Goal: Transaction & Acquisition: Purchase product/service

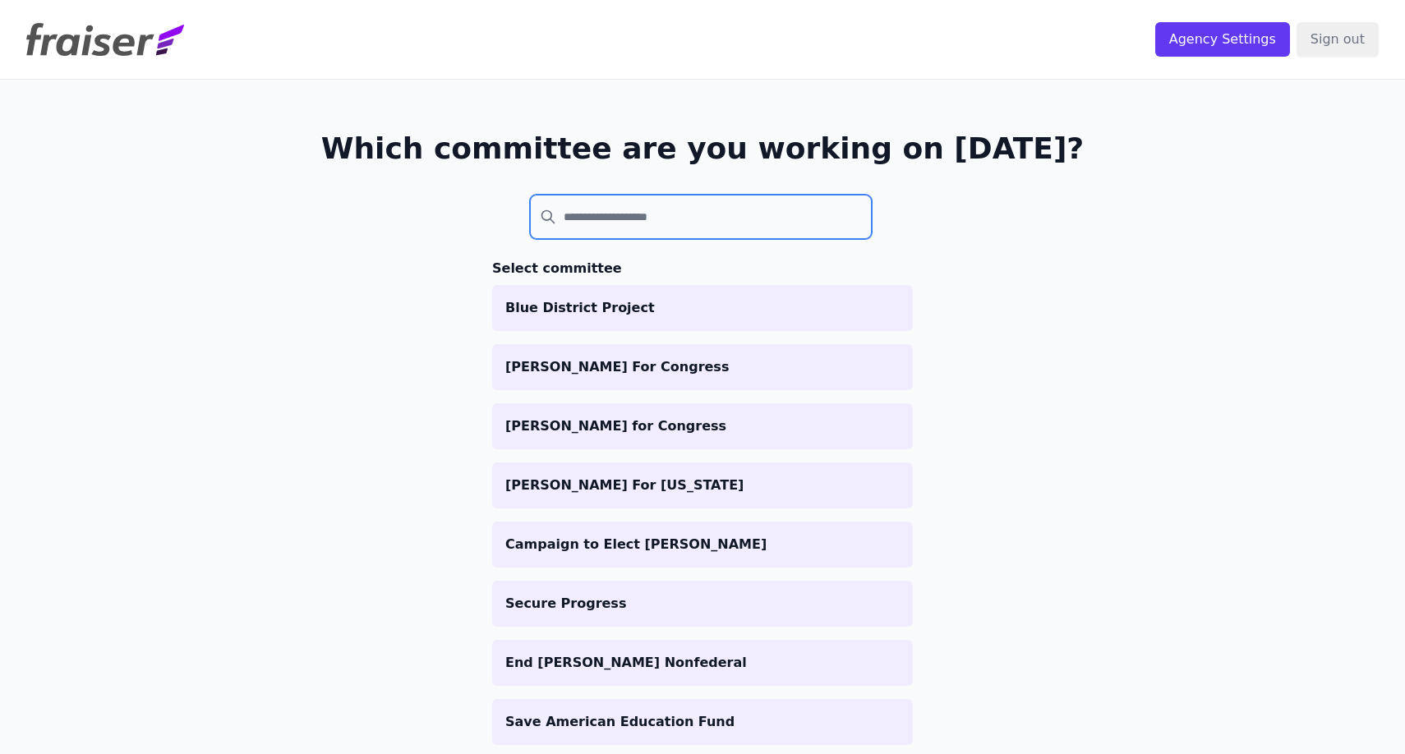
click at [644, 206] on input "search" at bounding box center [701, 217] width 342 height 44
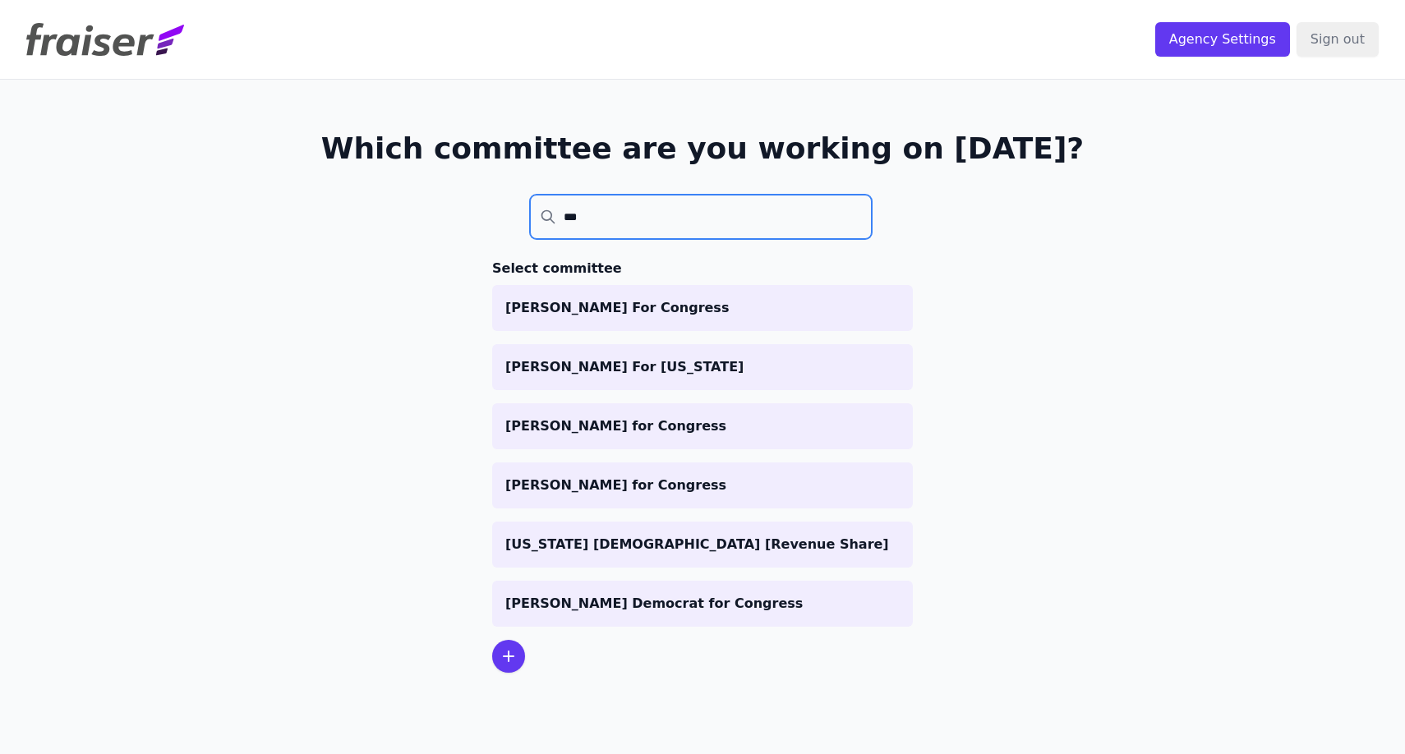
type input "****"
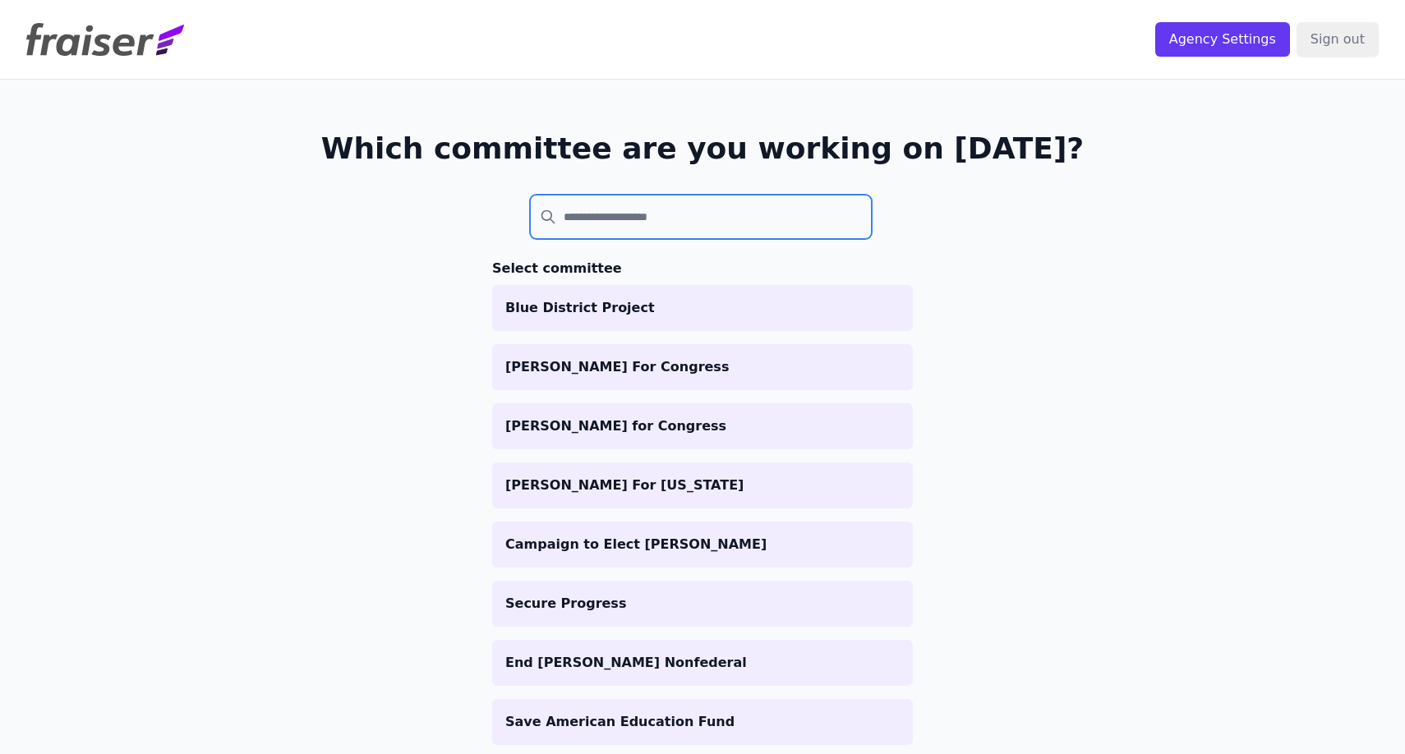
click at [872, 231] on input "search" at bounding box center [701, 217] width 342 height 44
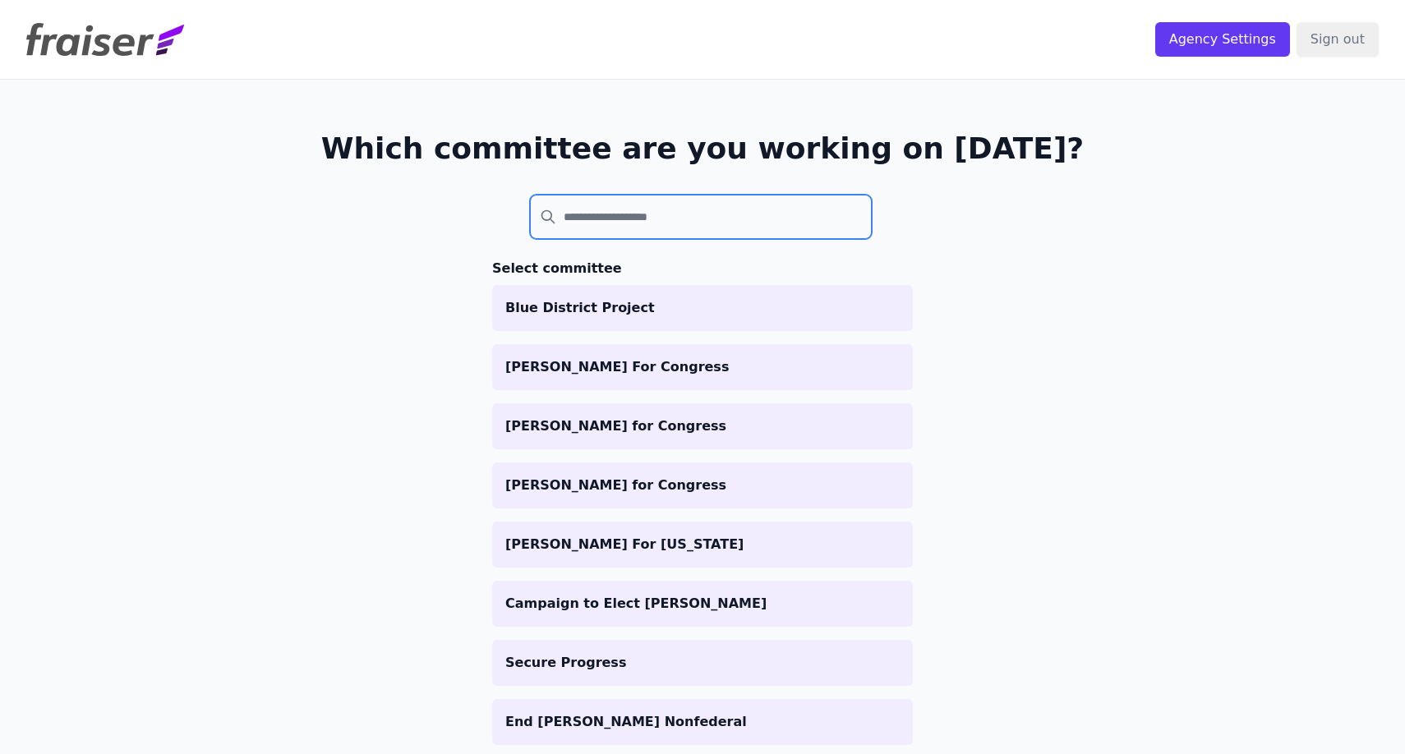
click at [610, 230] on input "search" at bounding box center [701, 217] width 342 height 44
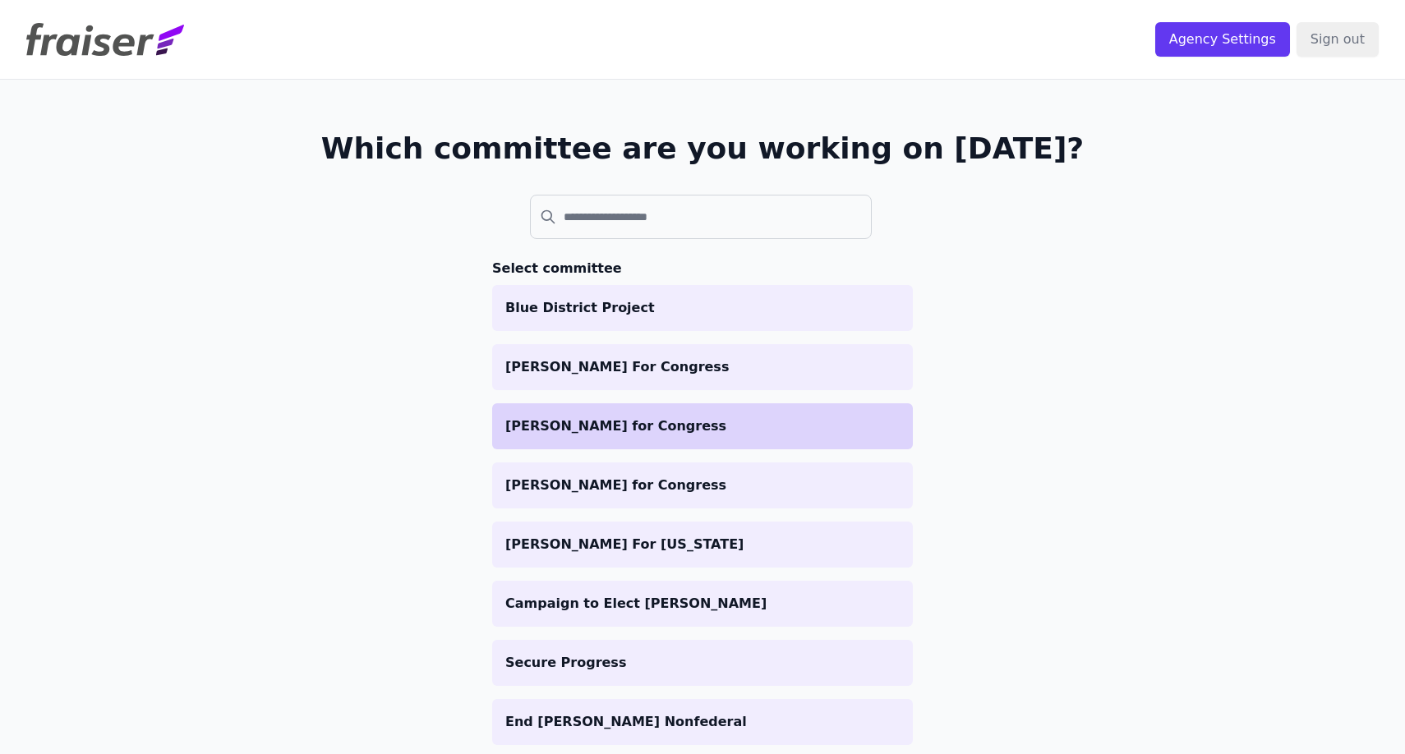
click at [606, 417] on p "[PERSON_NAME] for Congress" at bounding box center [702, 427] width 394 height 20
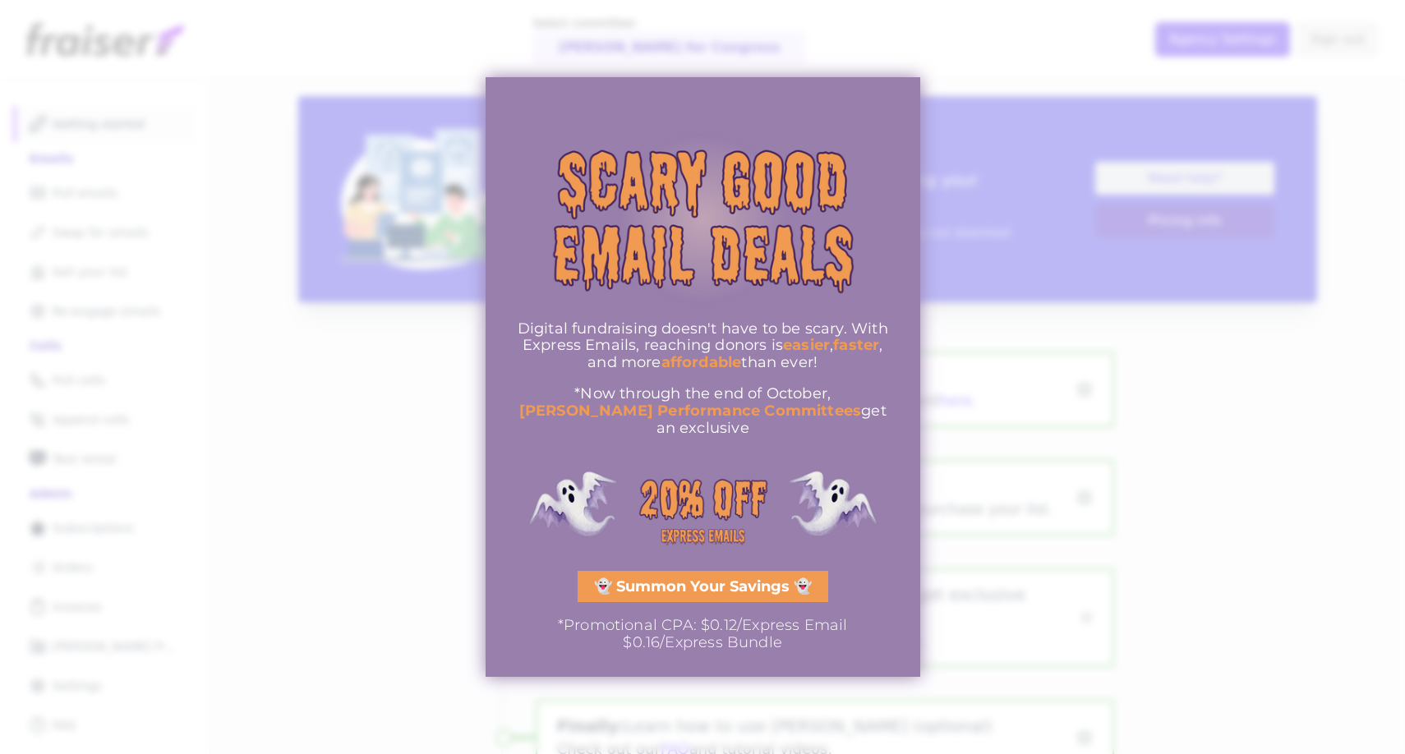
click at [708, 585] on span "👻 Summon Your Savings 👻" at bounding box center [703, 586] width 218 height 15
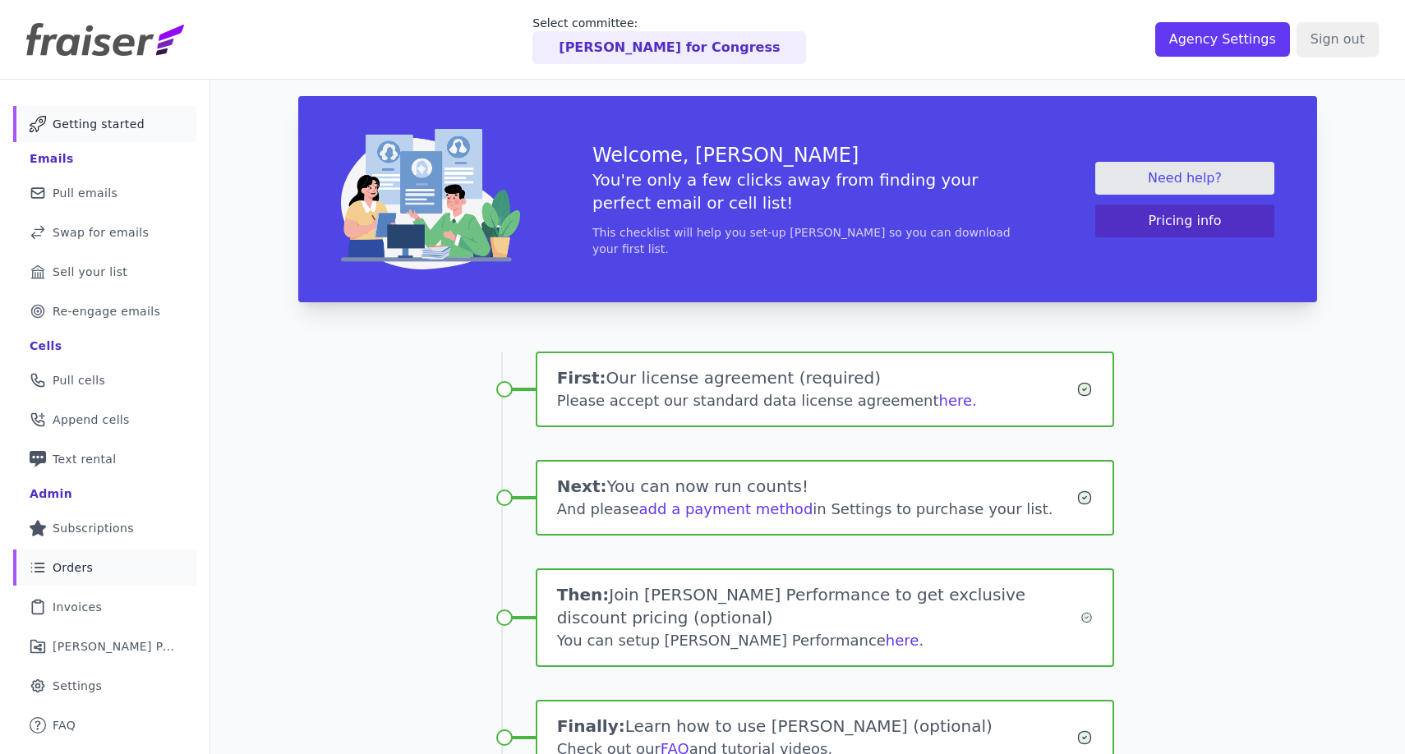
click at [121, 568] on link "List Icon Outline of bulleted list Orders" at bounding box center [104, 568] width 183 height 36
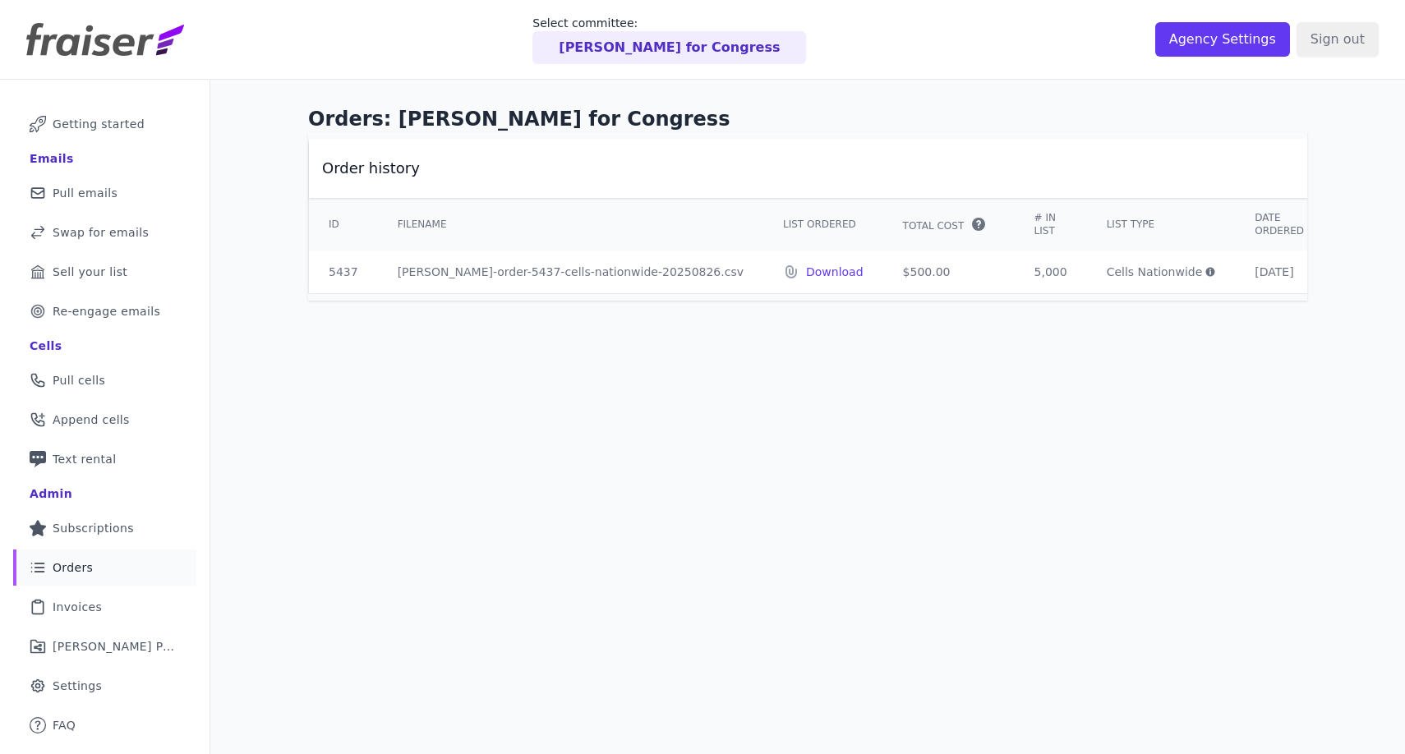
click at [1205, 271] on icon at bounding box center [1210, 272] width 10 height 10
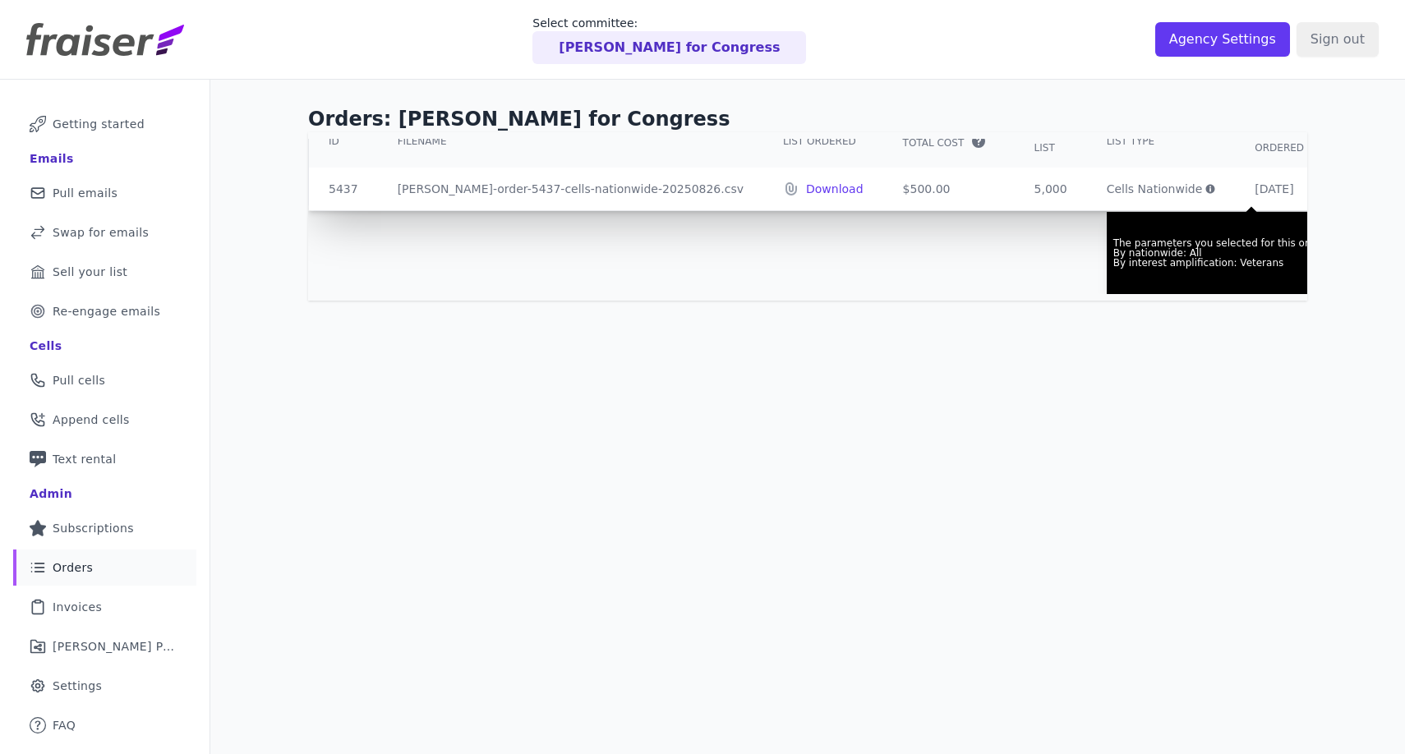
click at [932, 406] on div "Orders: Kishla Askins for Congress Order history ID Filename List Ordered Total…" at bounding box center [807, 457] width 1195 height 754
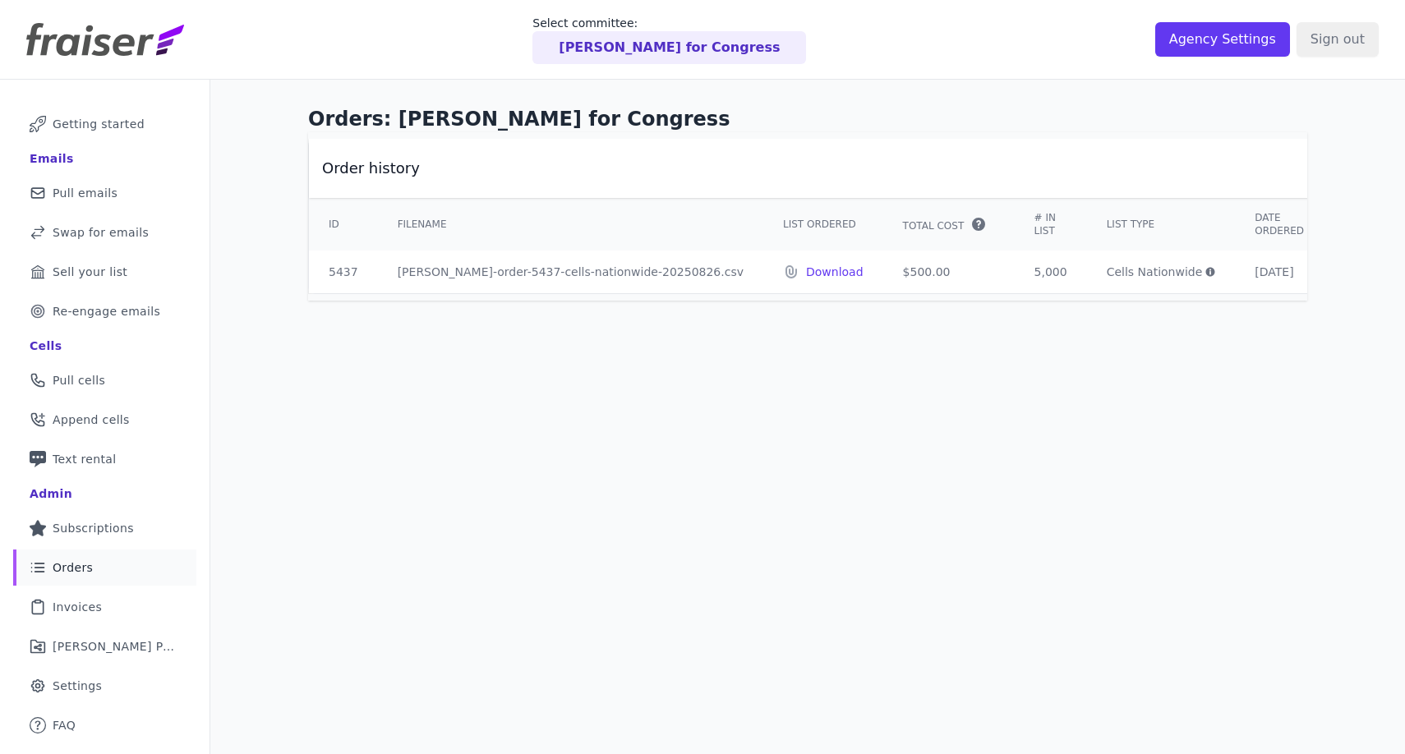
scroll to position [0, 0]
click at [139, 364] on link "Phone Icon Outline of a phone Pull cells" at bounding box center [104, 380] width 183 height 36
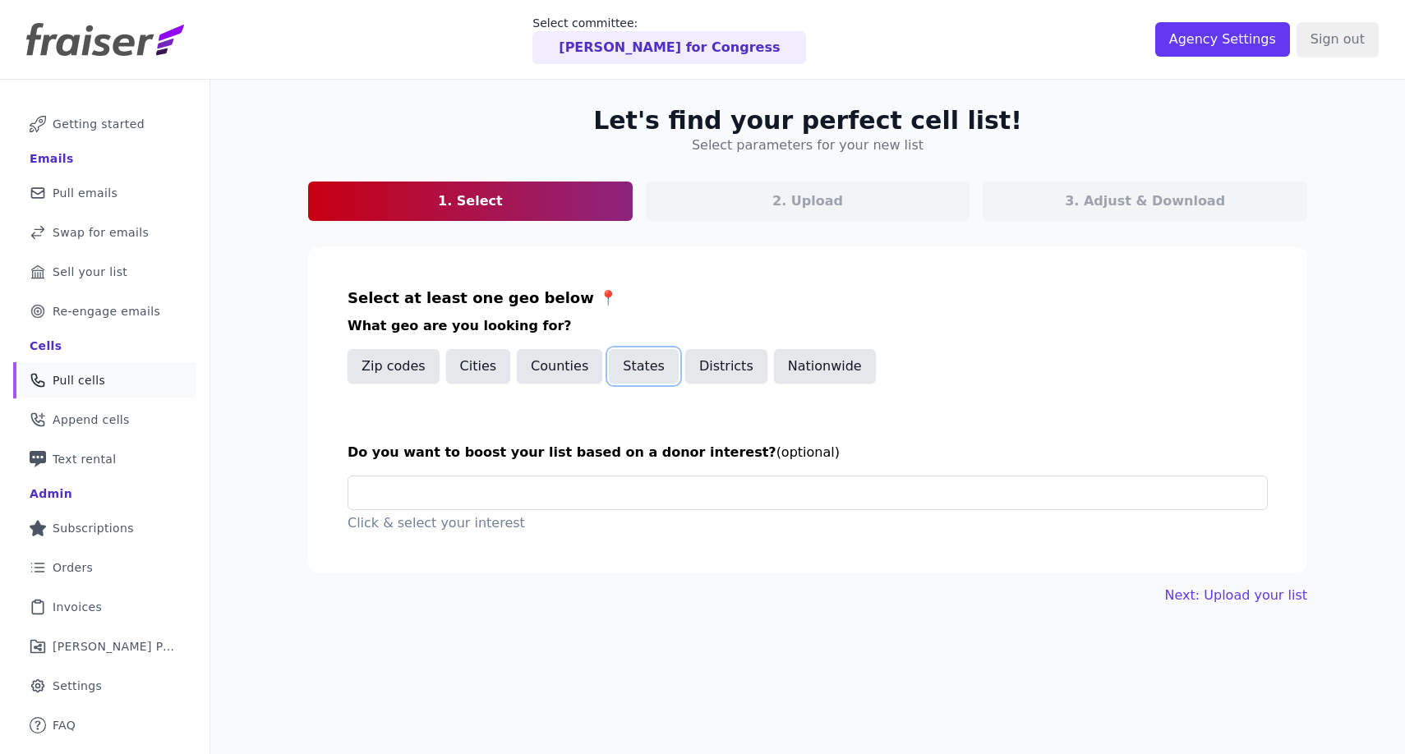
click at [634, 380] on button "States" at bounding box center [644, 366] width 70 height 35
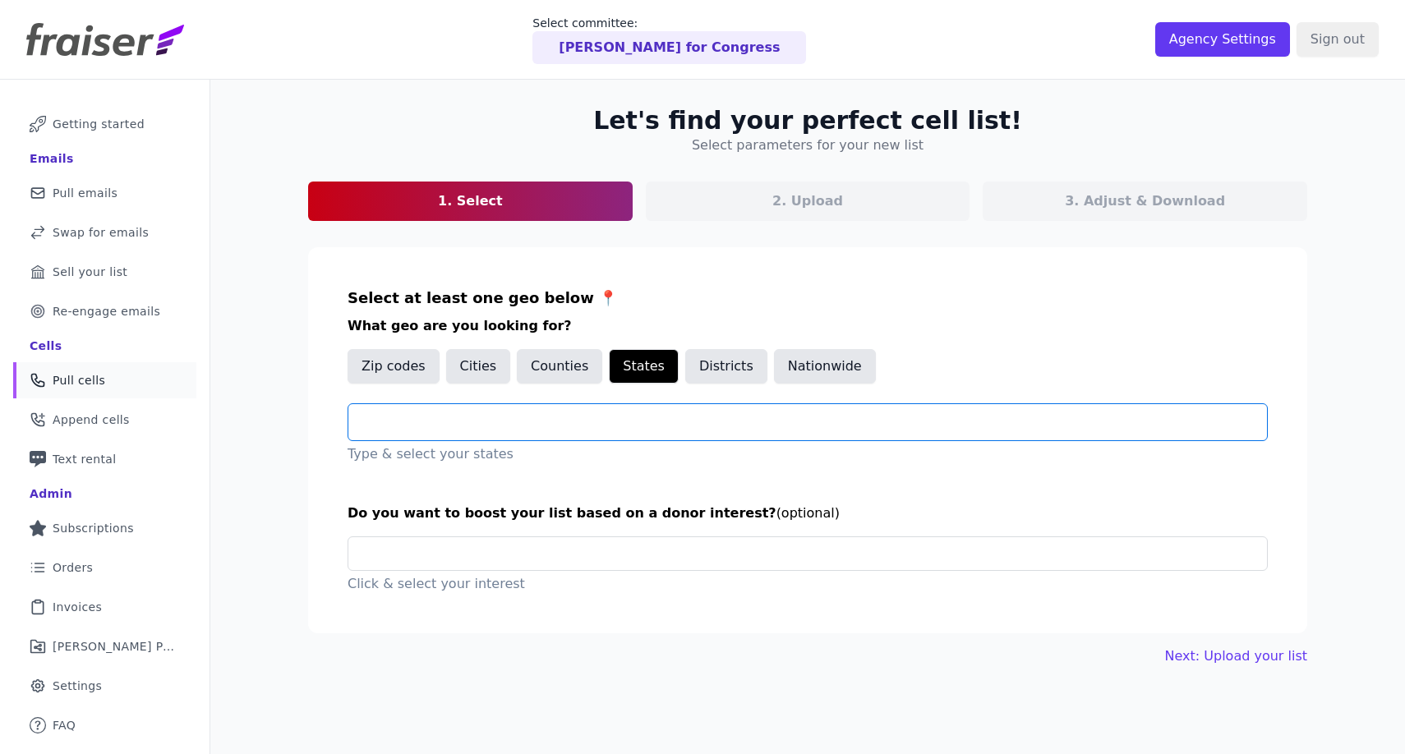
click at [601, 429] on input "text" at bounding box center [814, 422] width 905 height 20
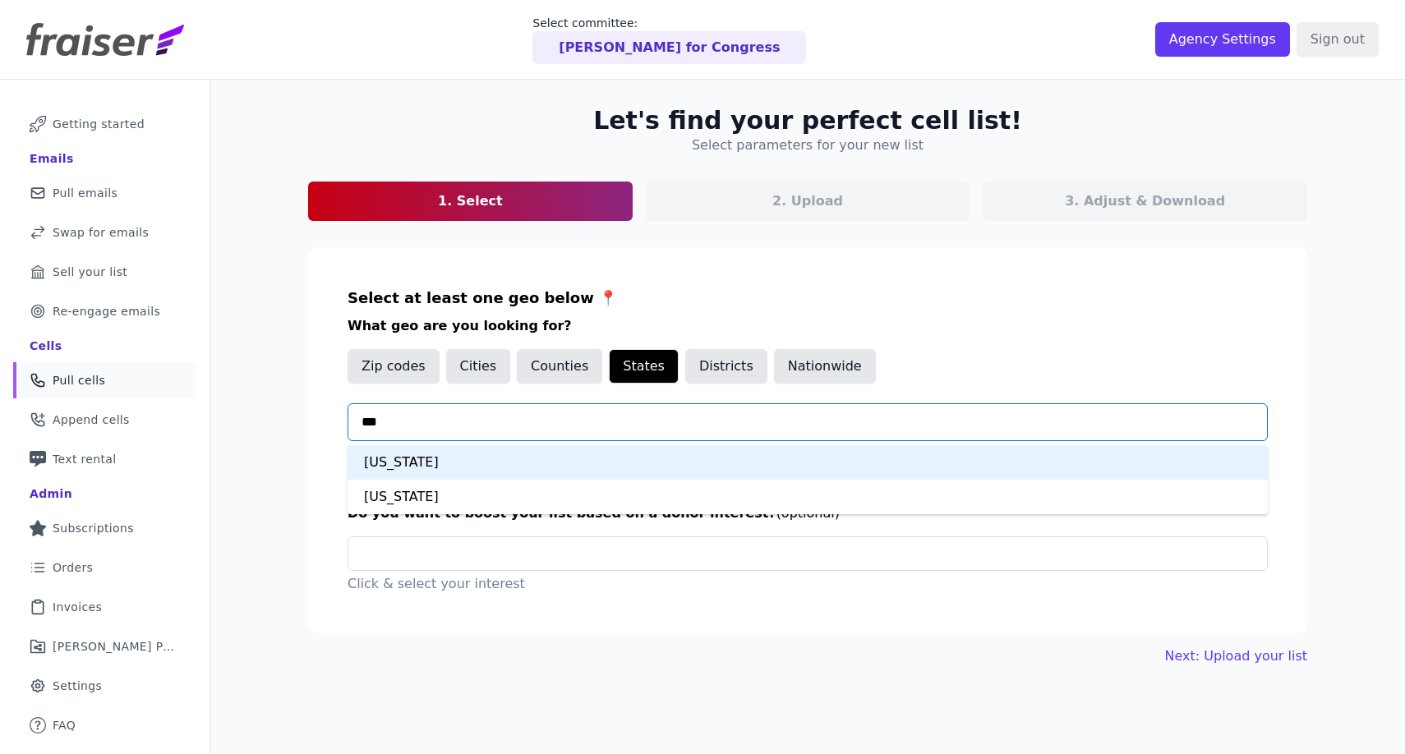
type input "****"
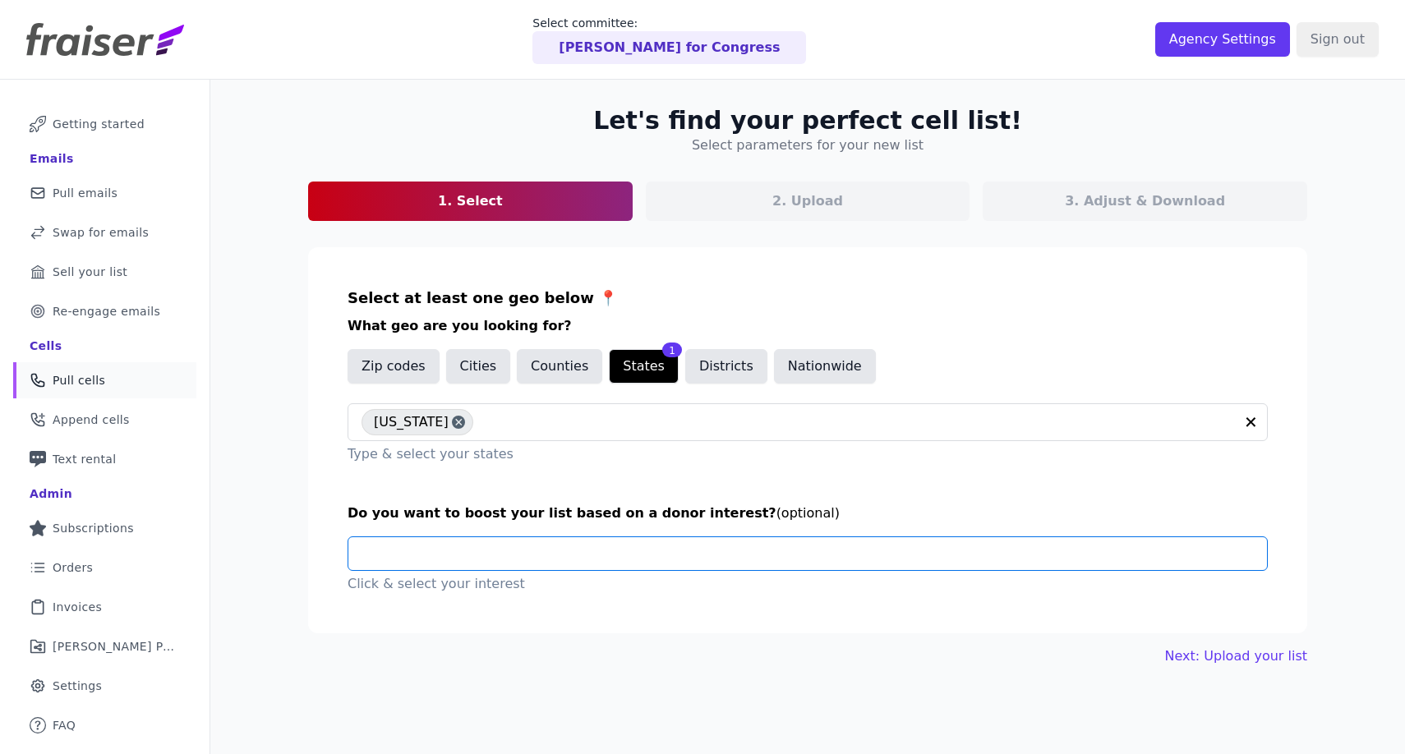
click at [620, 560] on input "text" at bounding box center [814, 553] width 905 height 33
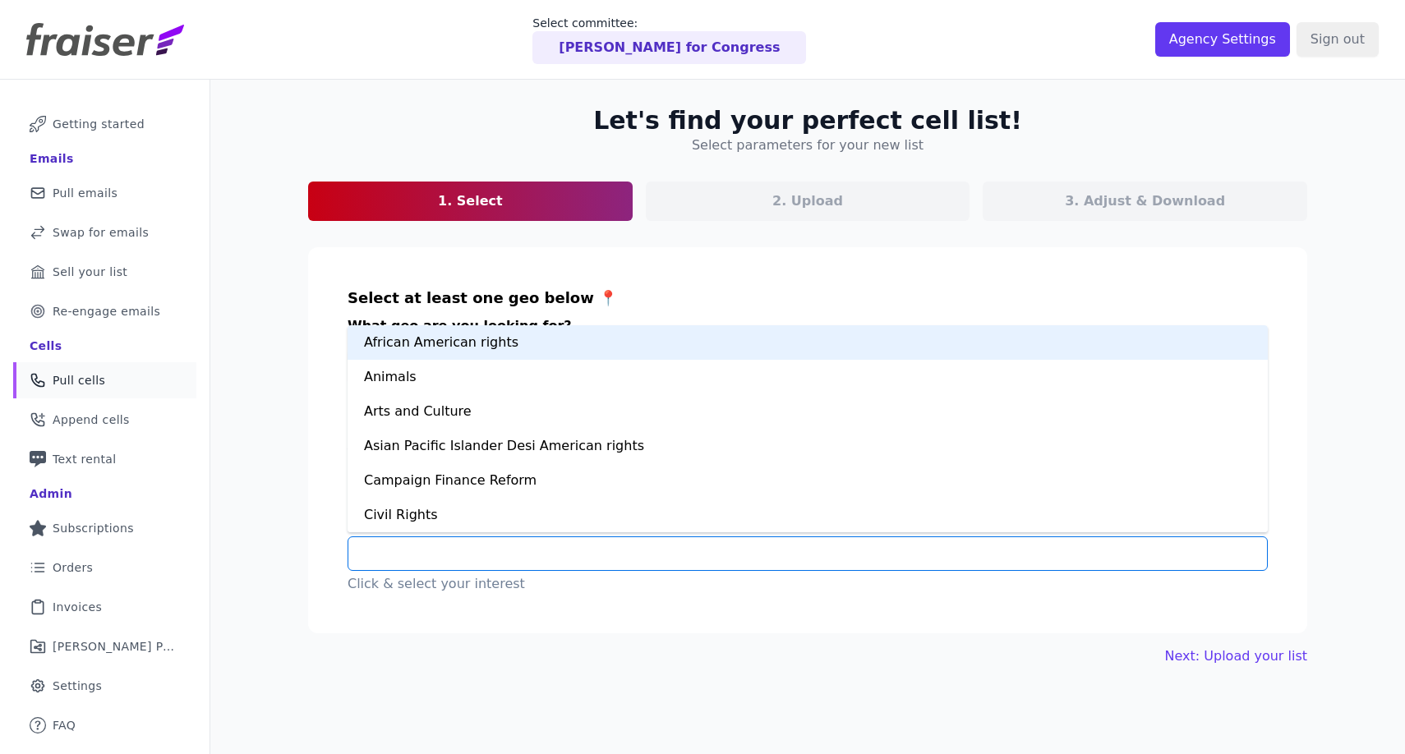
click at [661, 654] on div "Next: Upload your list" at bounding box center [807, 657] width 999 height 20
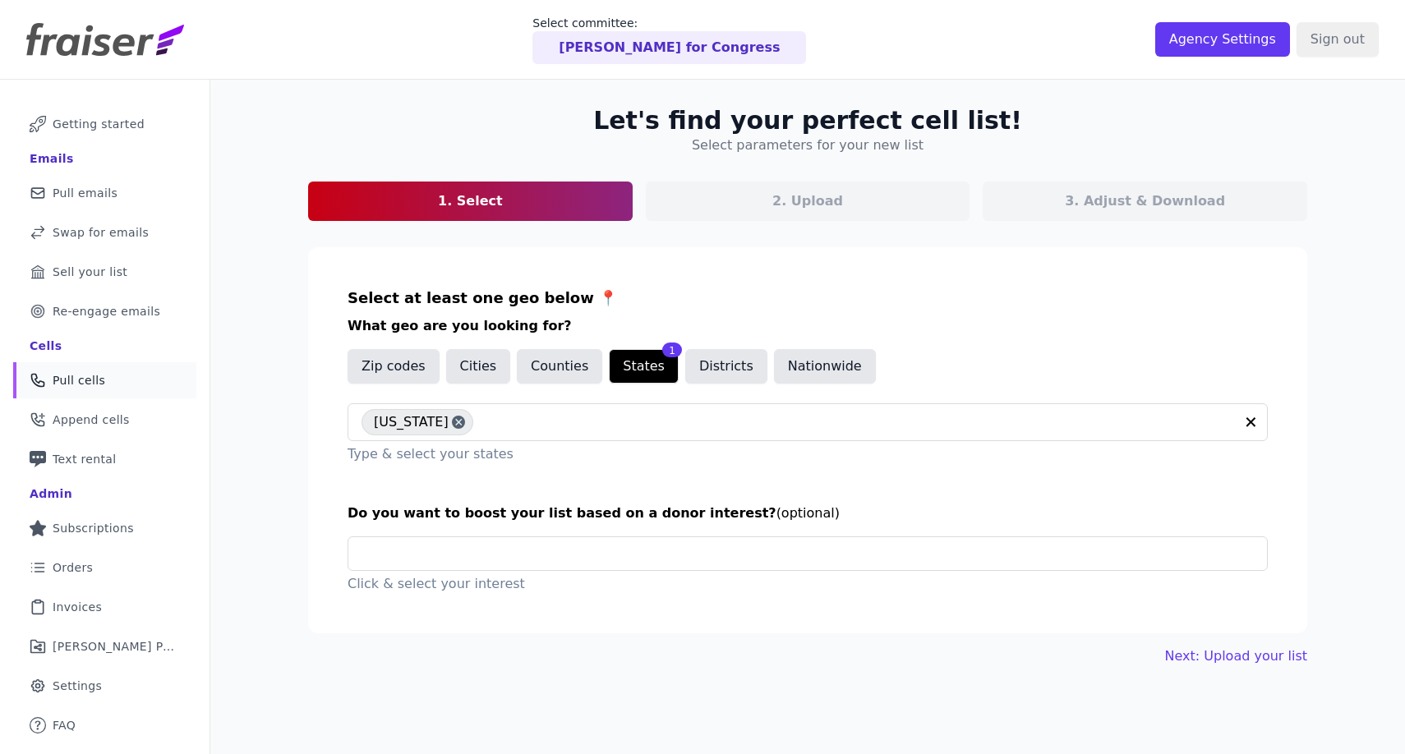
scroll to position [80, 0]
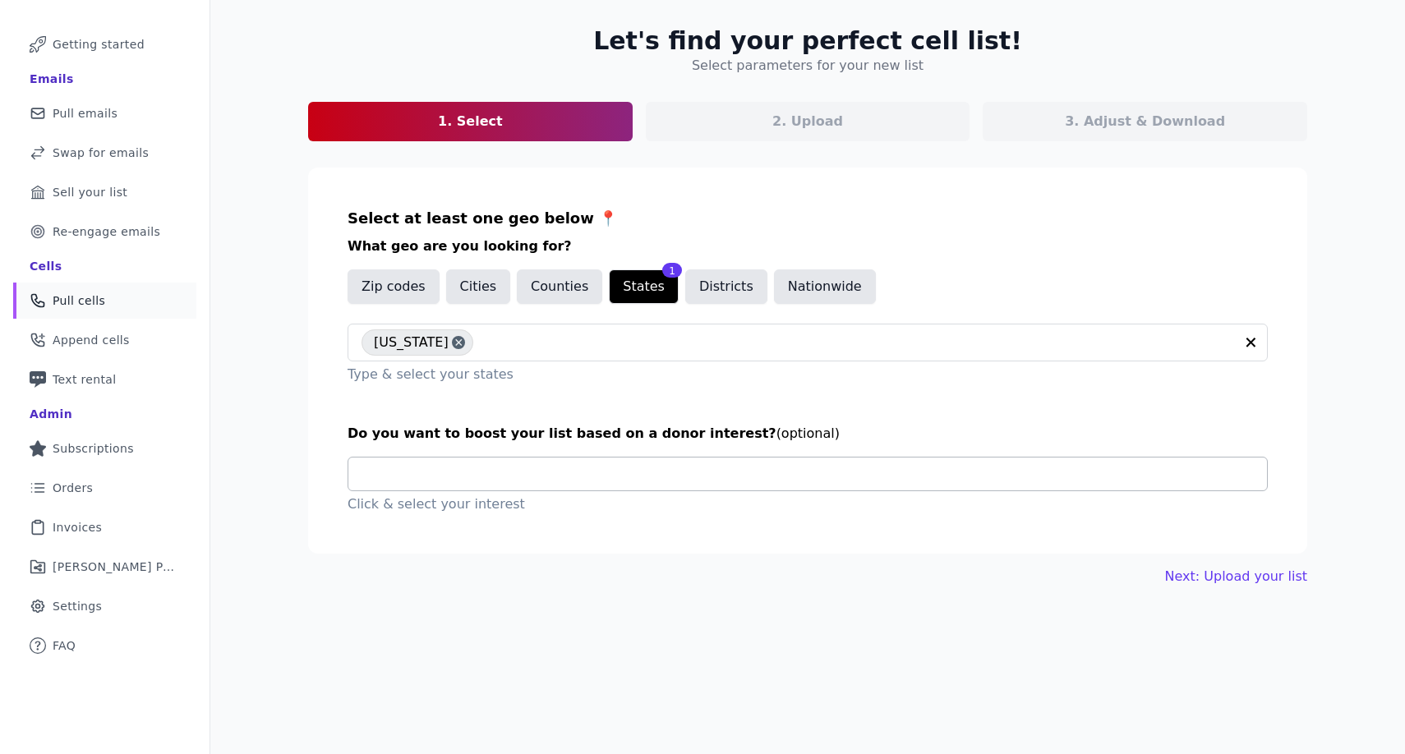
click at [647, 487] on input "text" at bounding box center [814, 474] width 905 height 33
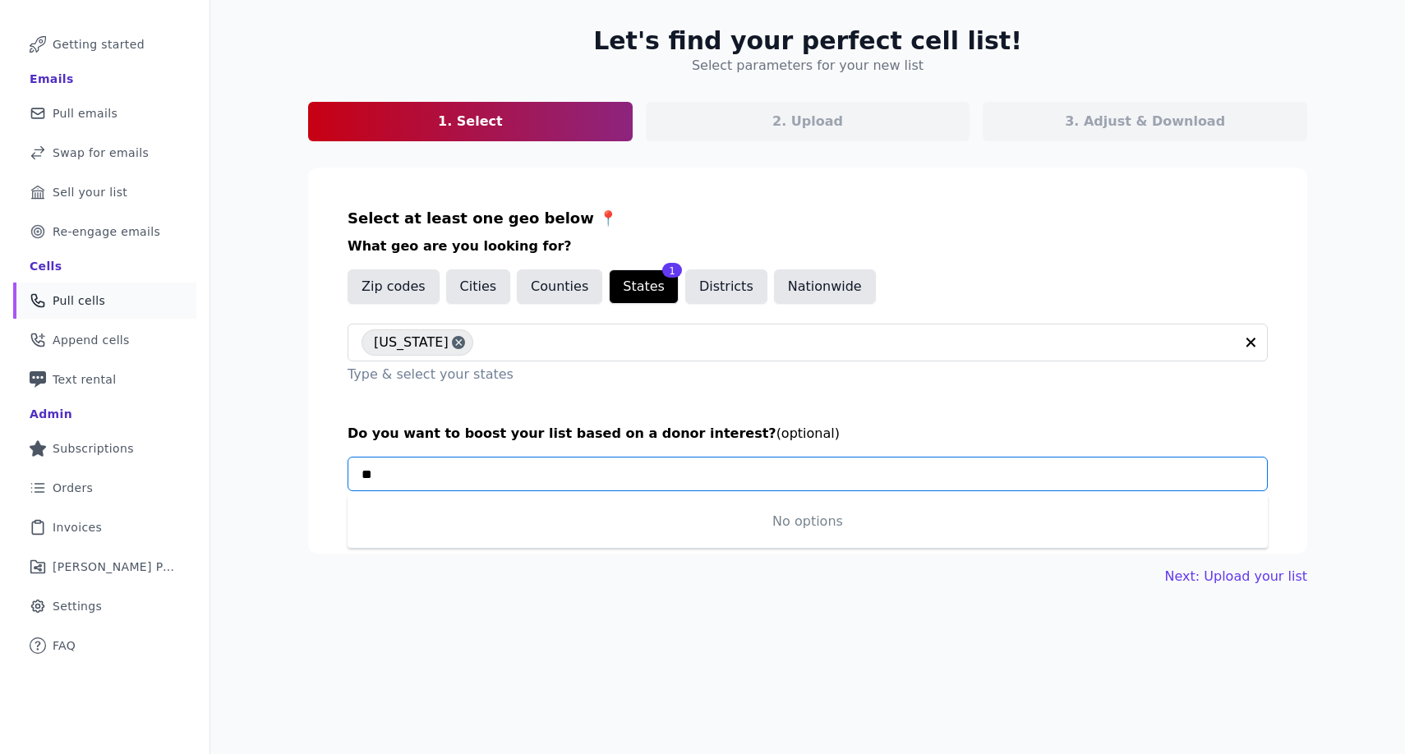
type input "*"
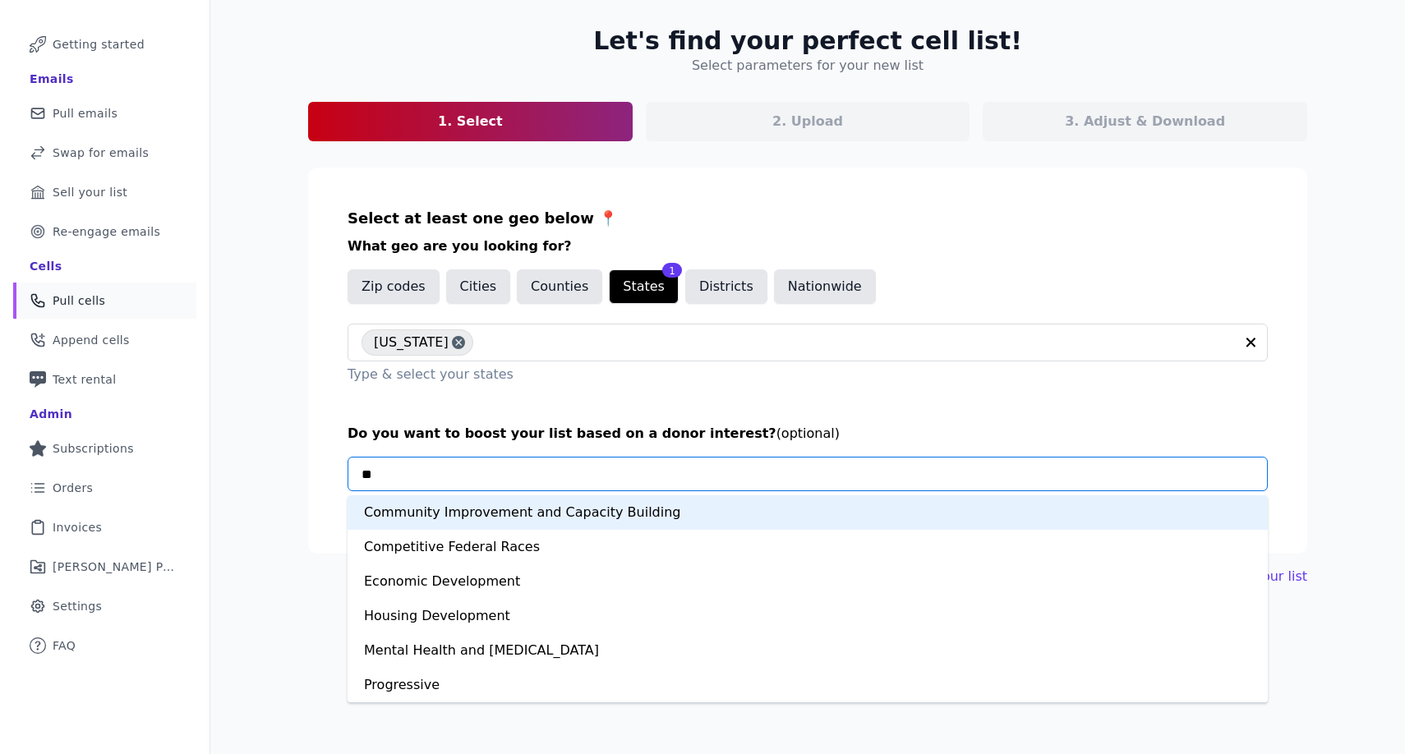
type input "***"
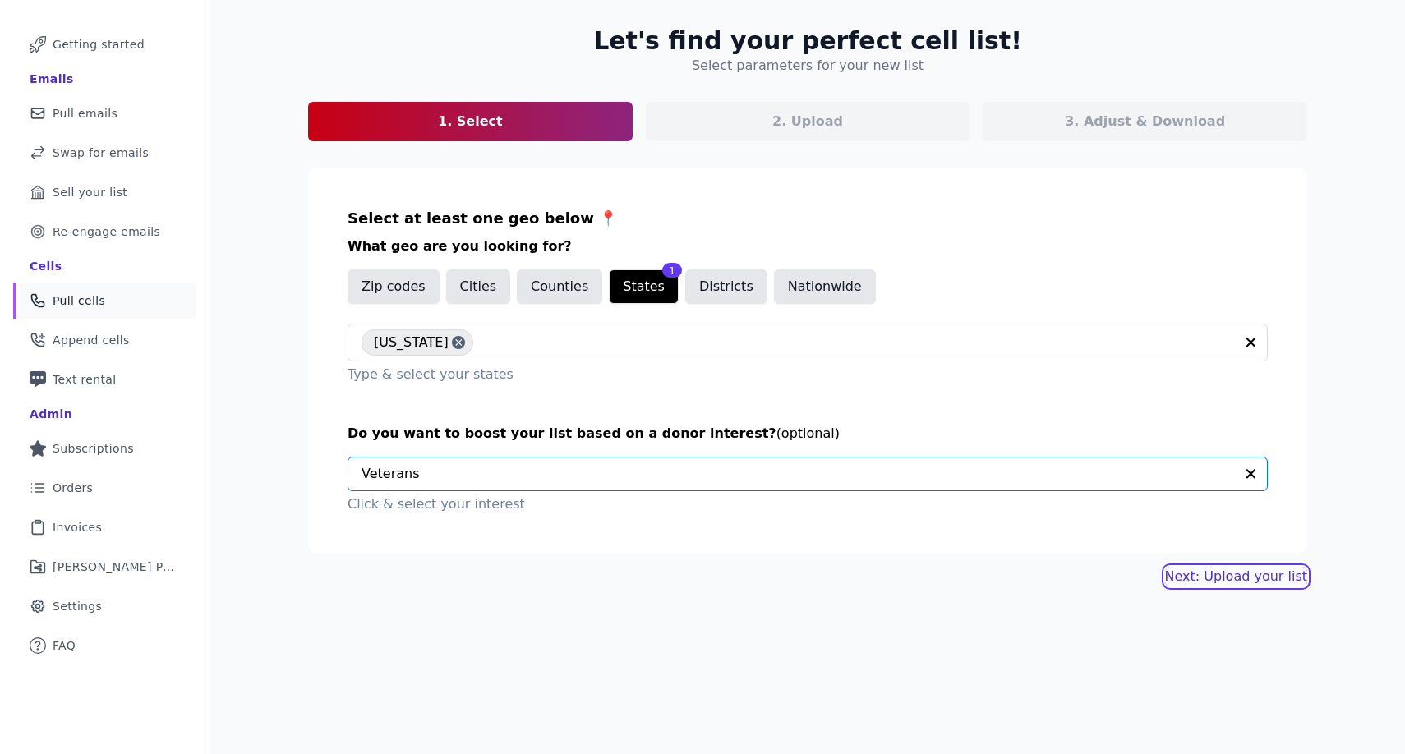
click at [1238, 579] on link "Next: Upload your list" at bounding box center [1236, 577] width 142 height 20
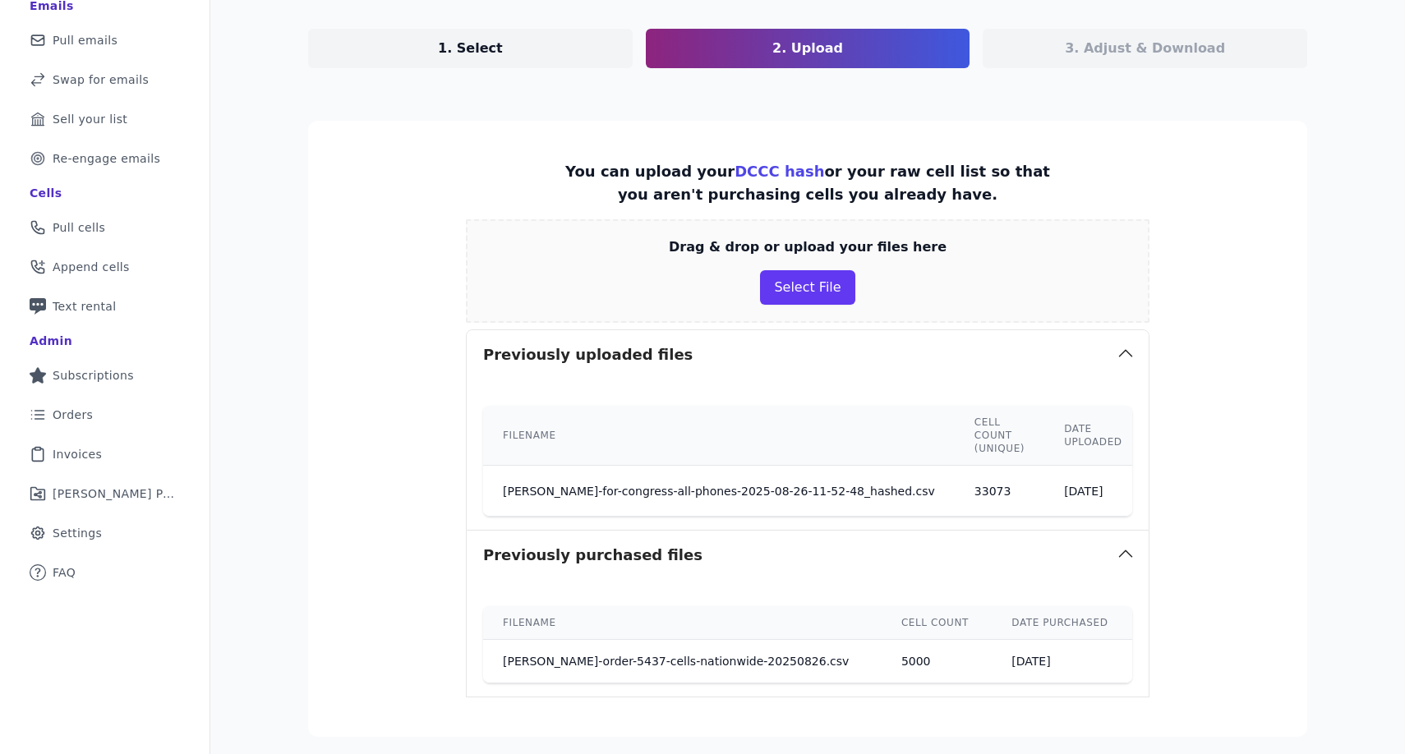
scroll to position [162, 0]
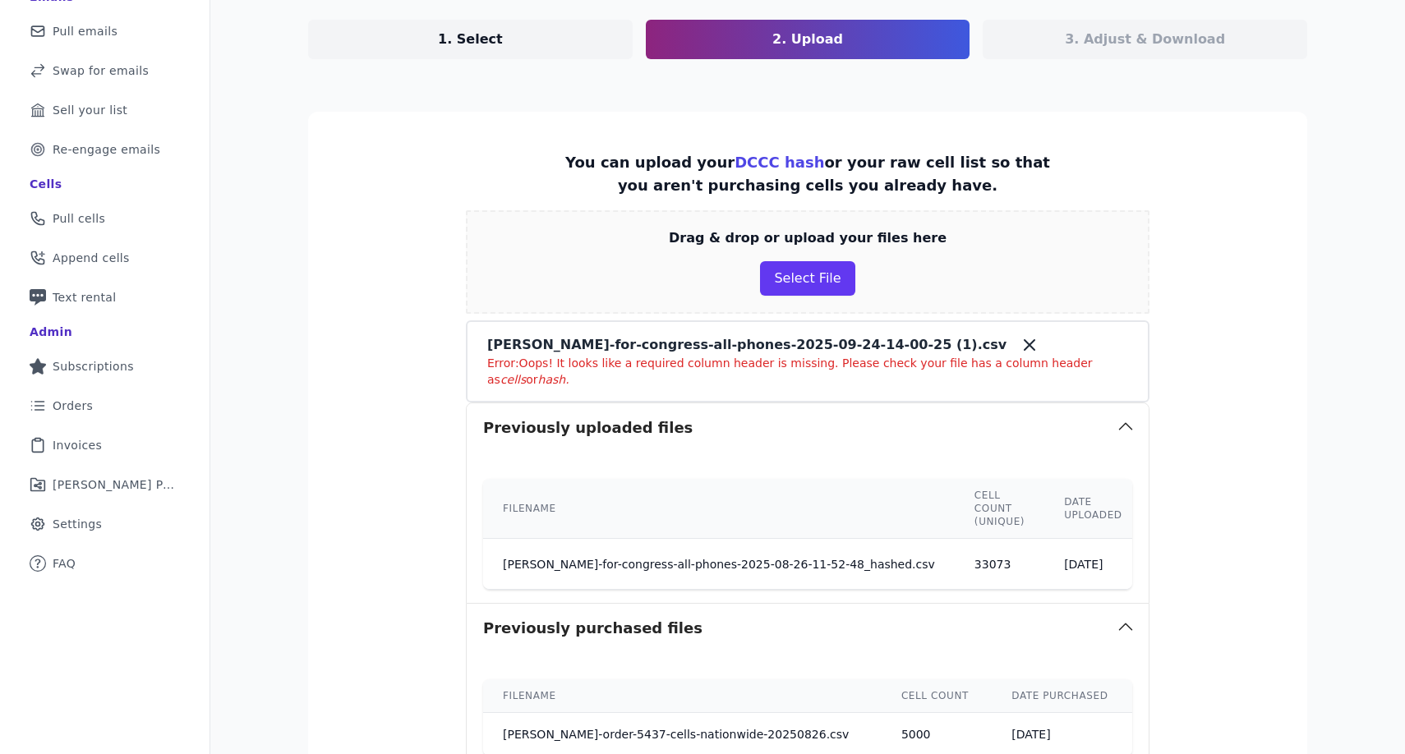
click at [1020, 335] on icon at bounding box center [1030, 345] width 20 height 20
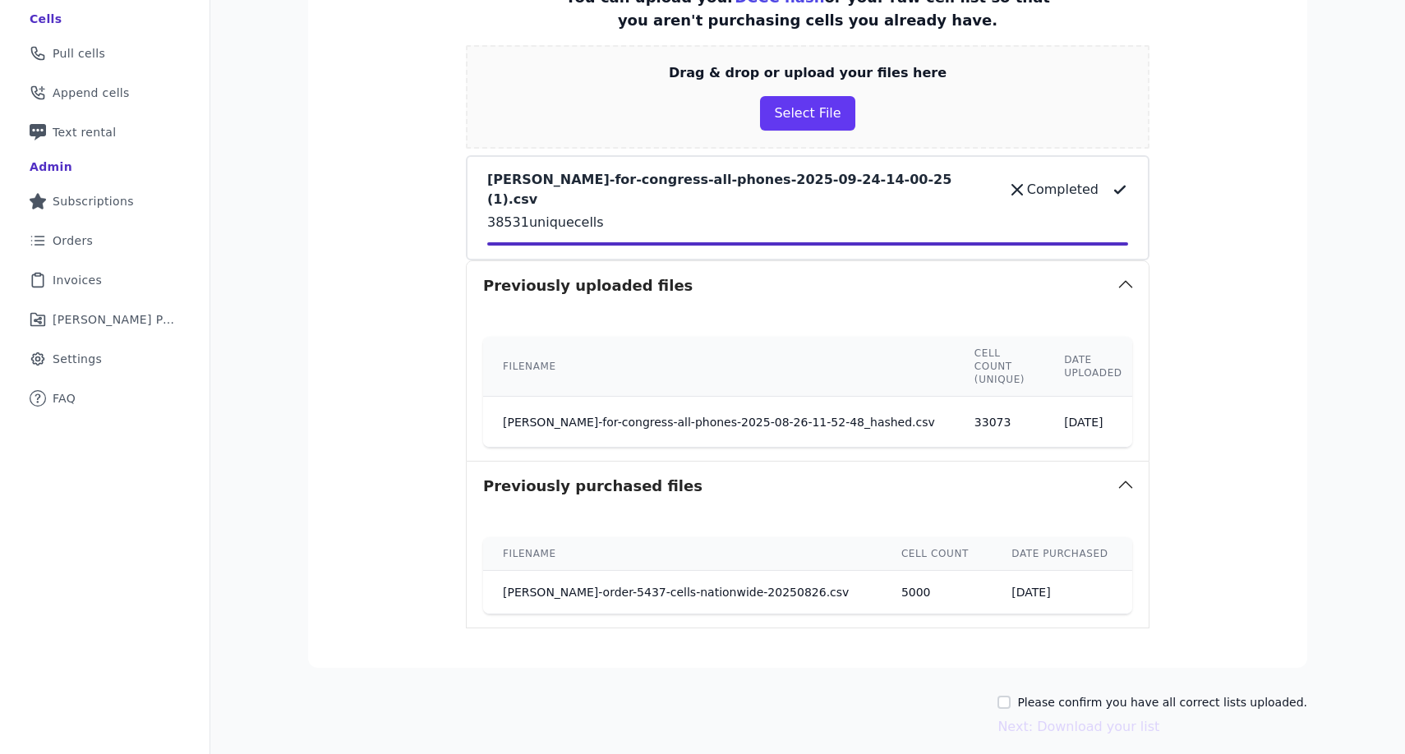
scroll to position [372, 0]
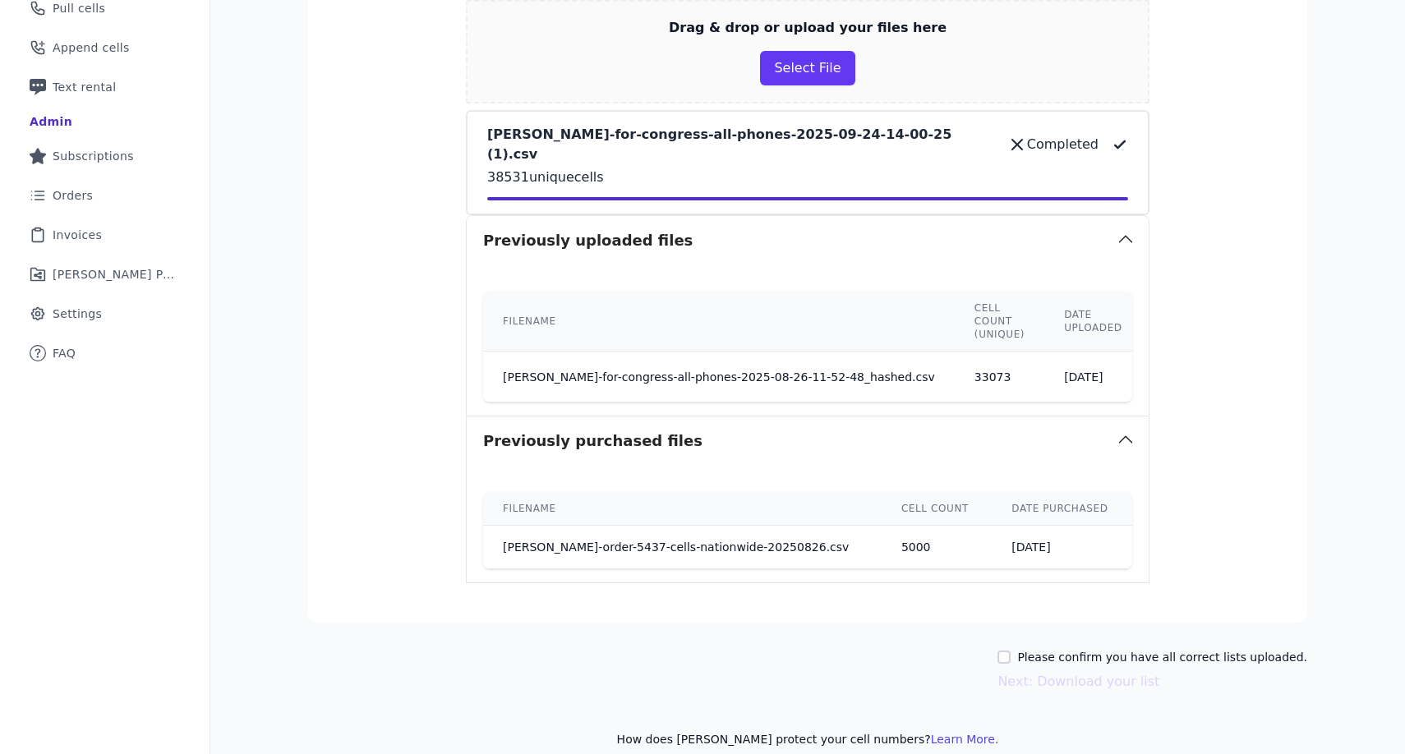
click at [1068, 649] on label "Please confirm you have all correct lists uploaded." at bounding box center [1162, 657] width 290 height 16
click at [1011, 651] on input "Please confirm you have all correct lists uploaded." at bounding box center [1003, 657] width 13 height 13
checkbox input "true"
click at [1063, 672] on button "Next: Download your list" at bounding box center [1078, 682] width 162 height 20
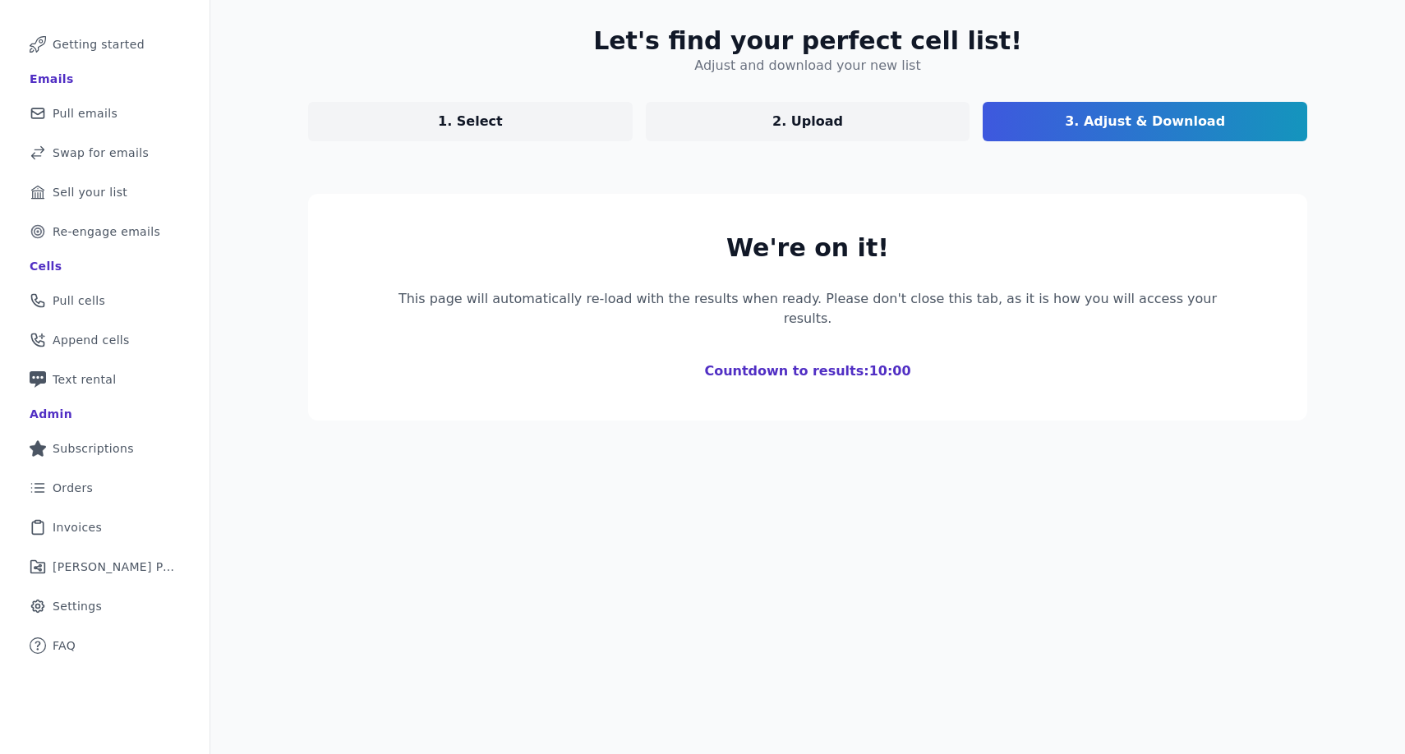
scroll to position [80, 0]
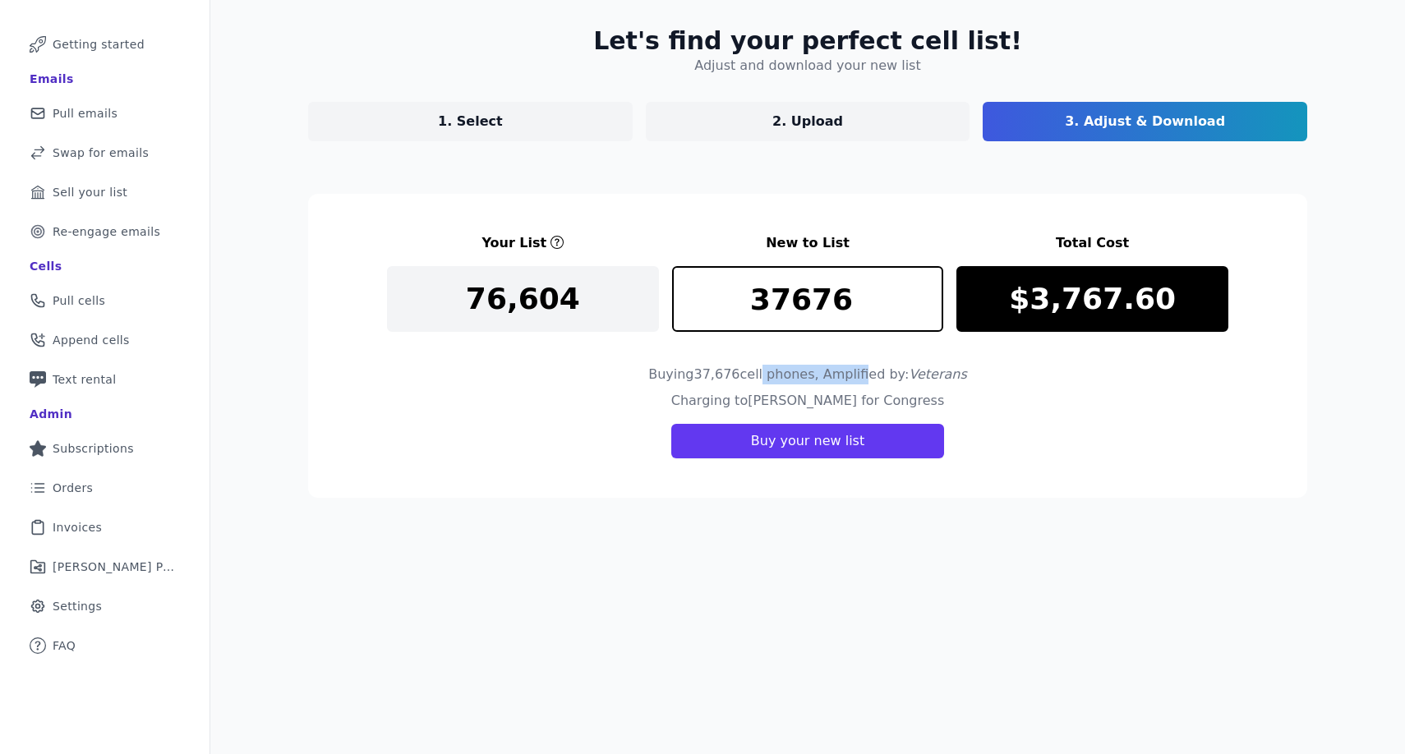
drag, startPoint x: 765, startPoint y: 381, endPoint x: 869, endPoint y: 381, distance: 104.3
click at [869, 381] on h4 "Buying 37,676 cell phones , Amplified by: Veterans" at bounding box center [807, 375] width 319 height 20
click at [869, 381] on span ", Amplified by: Veterans" at bounding box center [891, 374] width 152 height 16
click at [937, 380] on span "Veterans" at bounding box center [938, 374] width 58 height 16
click at [489, 122] on p "1. Select" at bounding box center [470, 122] width 65 height 20
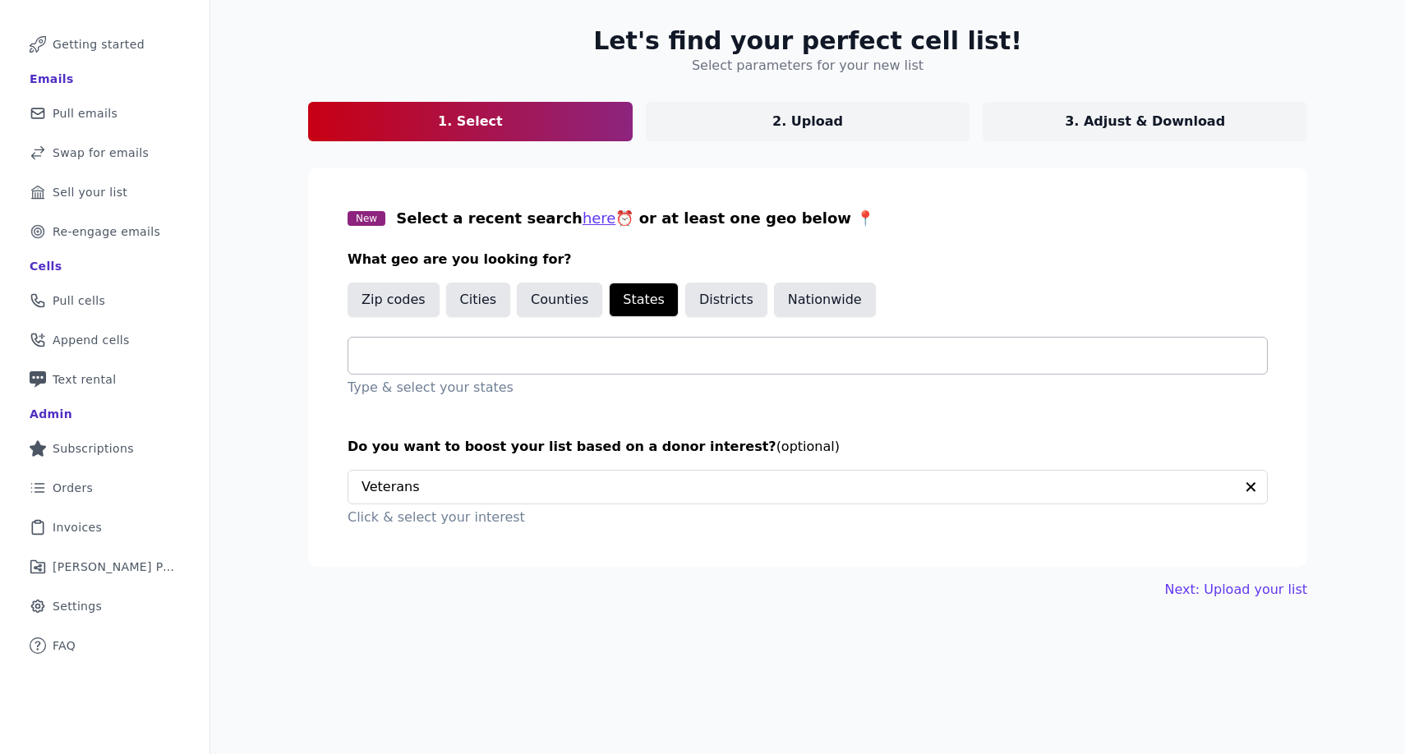
click at [444, 359] on input "text" at bounding box center [814, 356] width 905 height 20
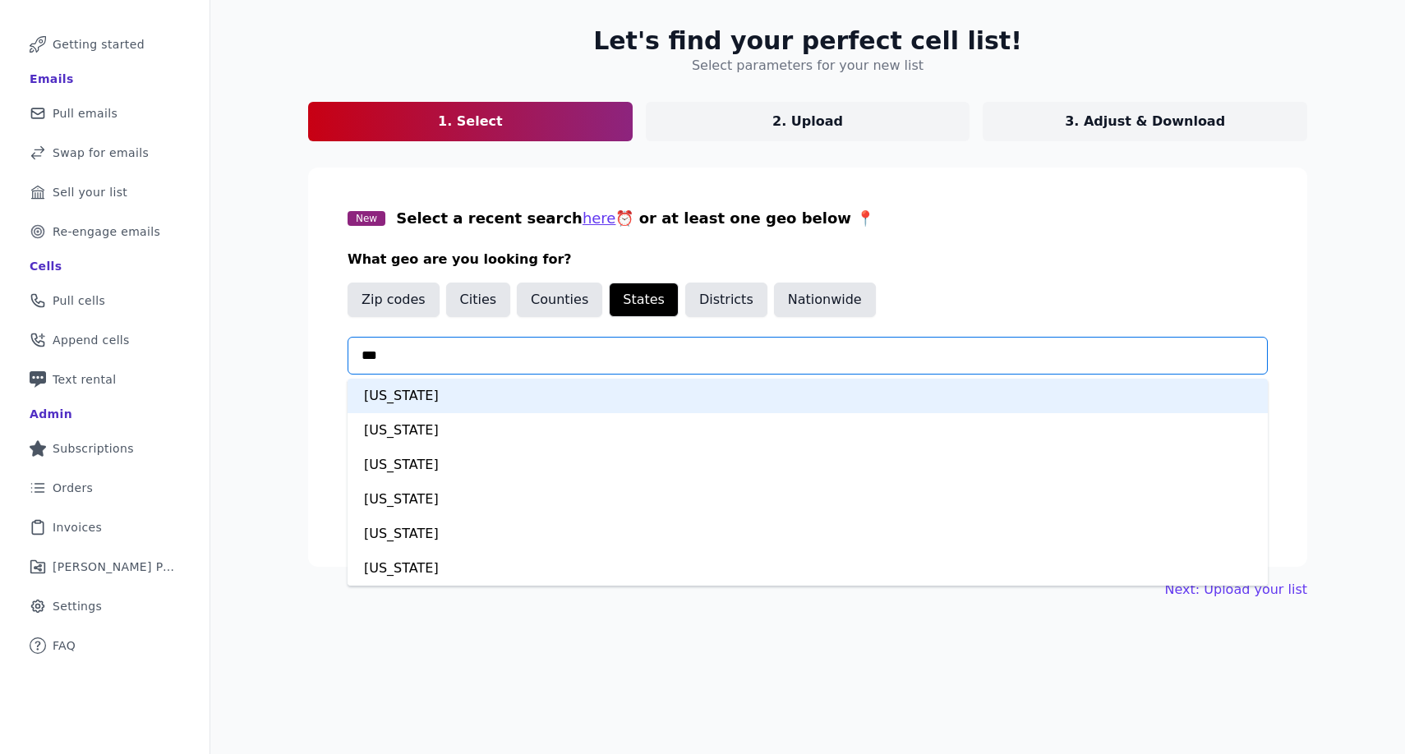
type input "****"
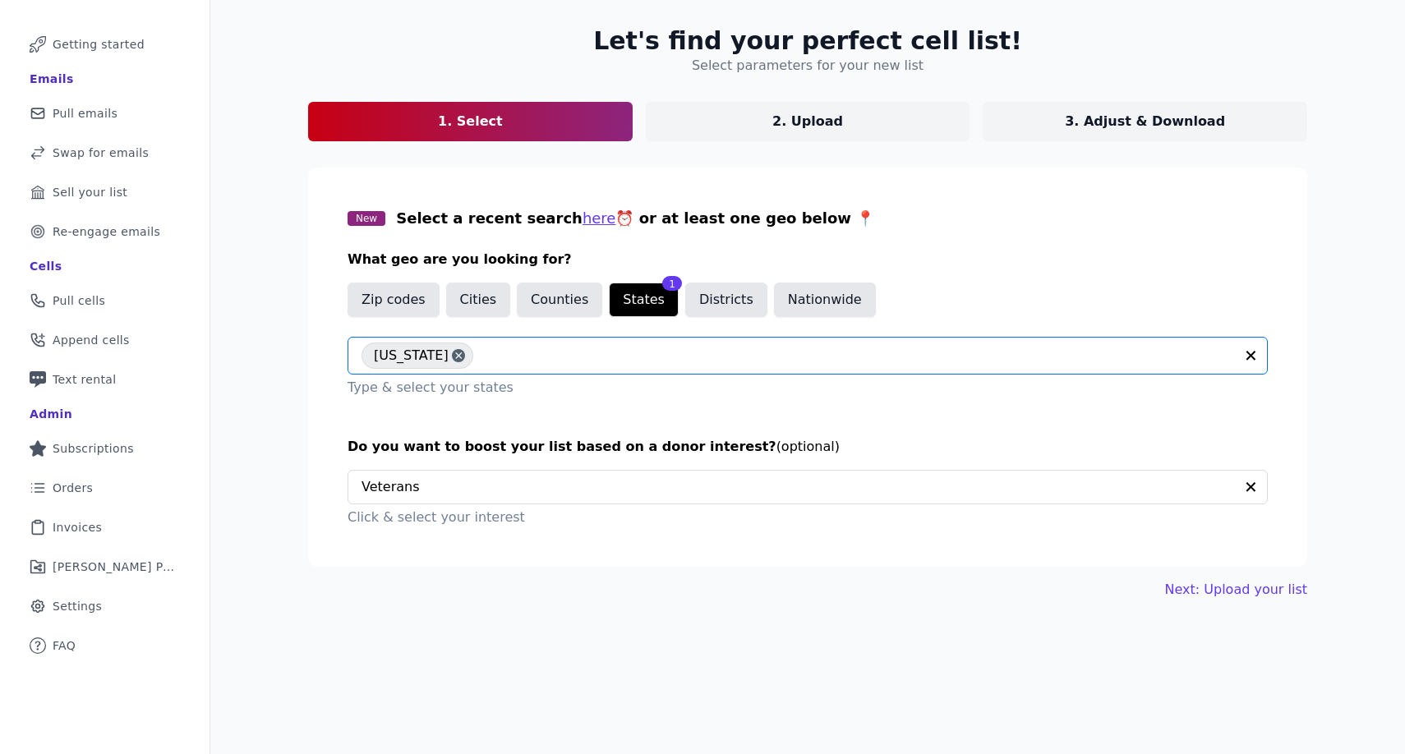
click at [792, 705] on div "Let's find your perfect cell list! Select parameters for your new list 1. Selec…" at bounding box center [807, 377] width 1195 height 754
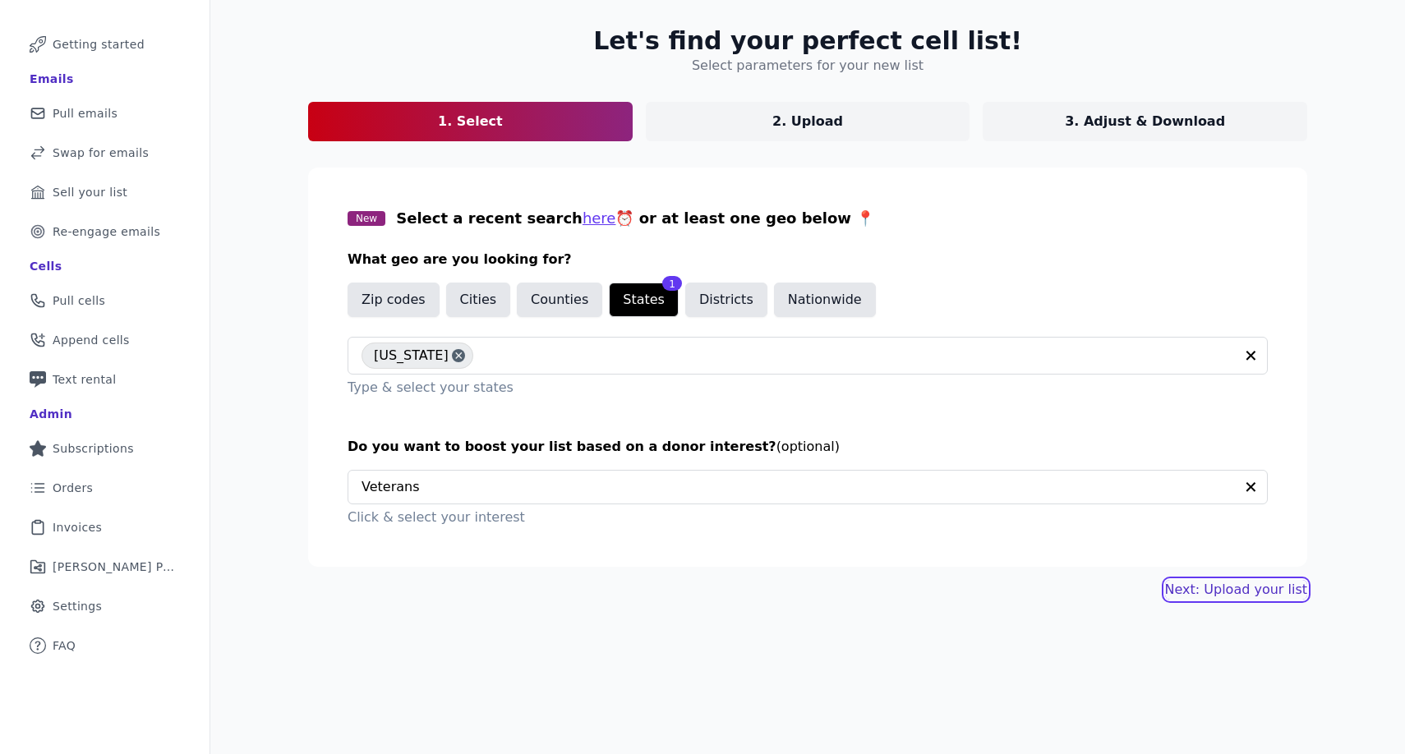
click at [1256, 587] on link "Next: Upload your list" at bounding box center [1236, 590] width 142 height 20
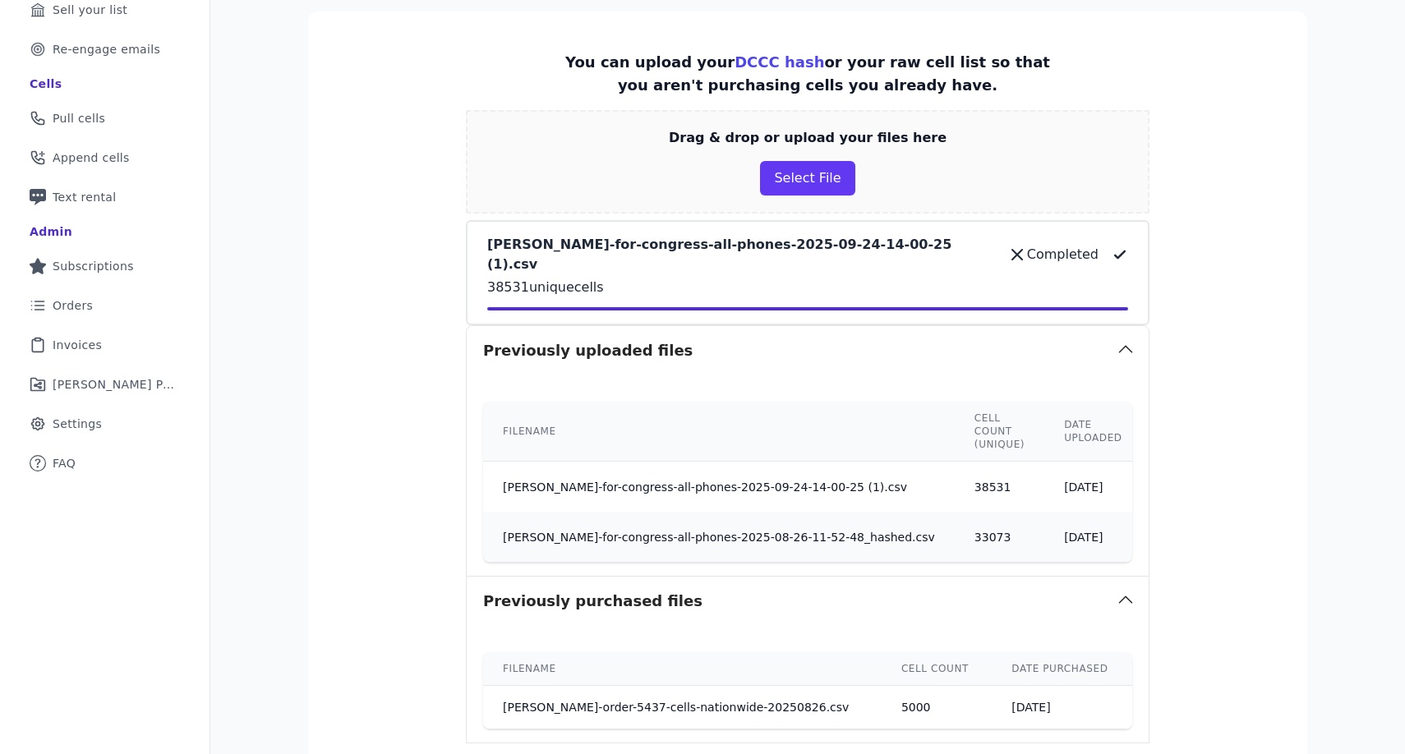
scroll to position [422, 0]
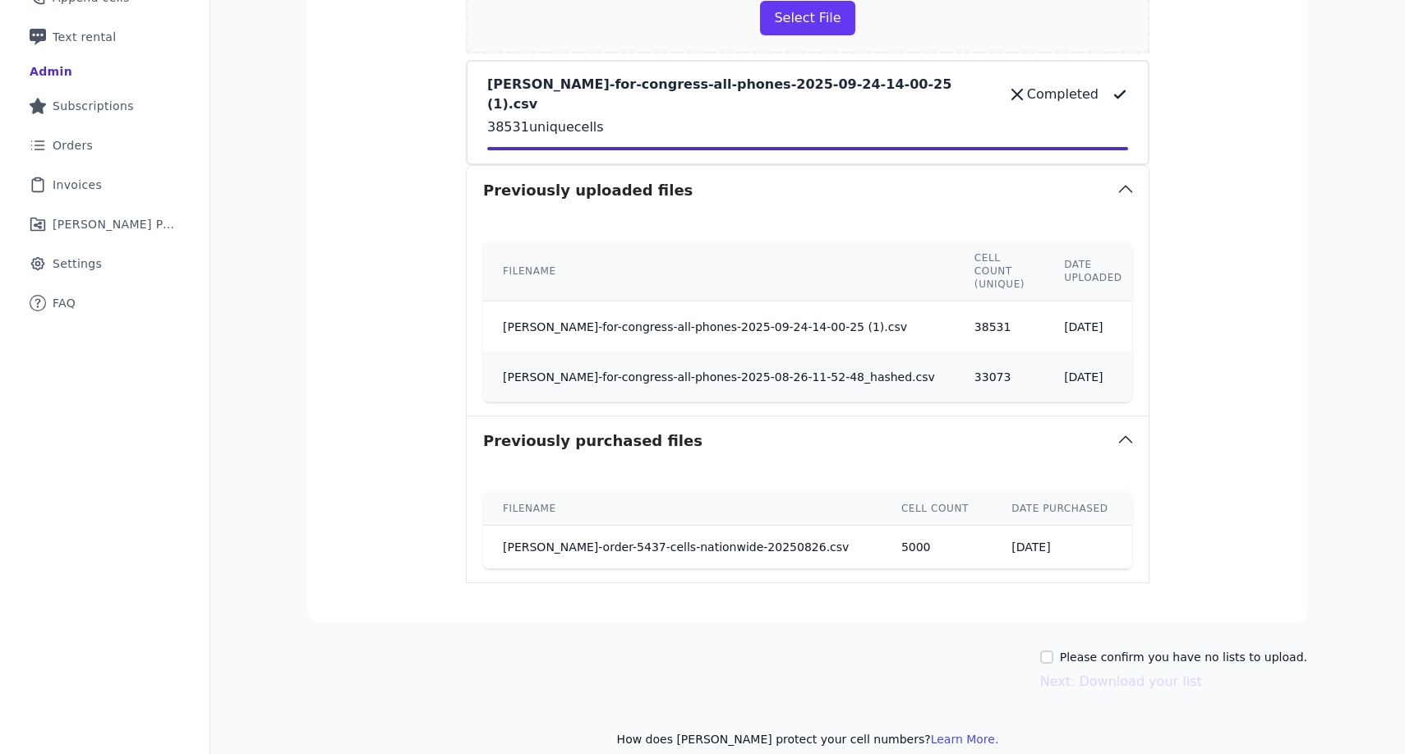
click at [1086, 649] on label "Please confirm you have no lists to upload." at bounding box center [1183, 657] width 247 height 16
click at [1053, 651] on input "Please confirm you have no lists to upload." at bounding box center [1046, 657] width 13 height 13
checkbox input "true"
click at [1087, 672] on button "Next: Download your list" at bounding box center [1121, 682] width 162 height 20
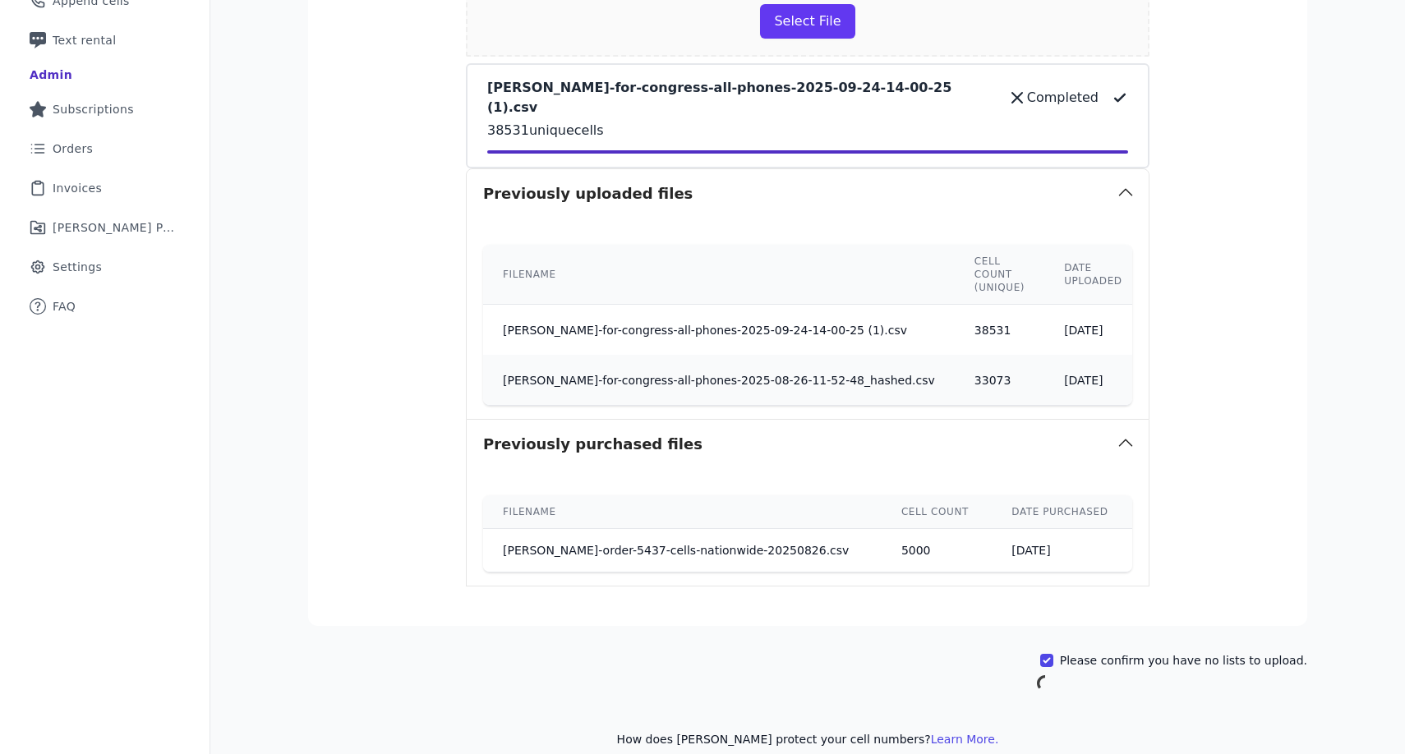
scroll to position [80, 0]
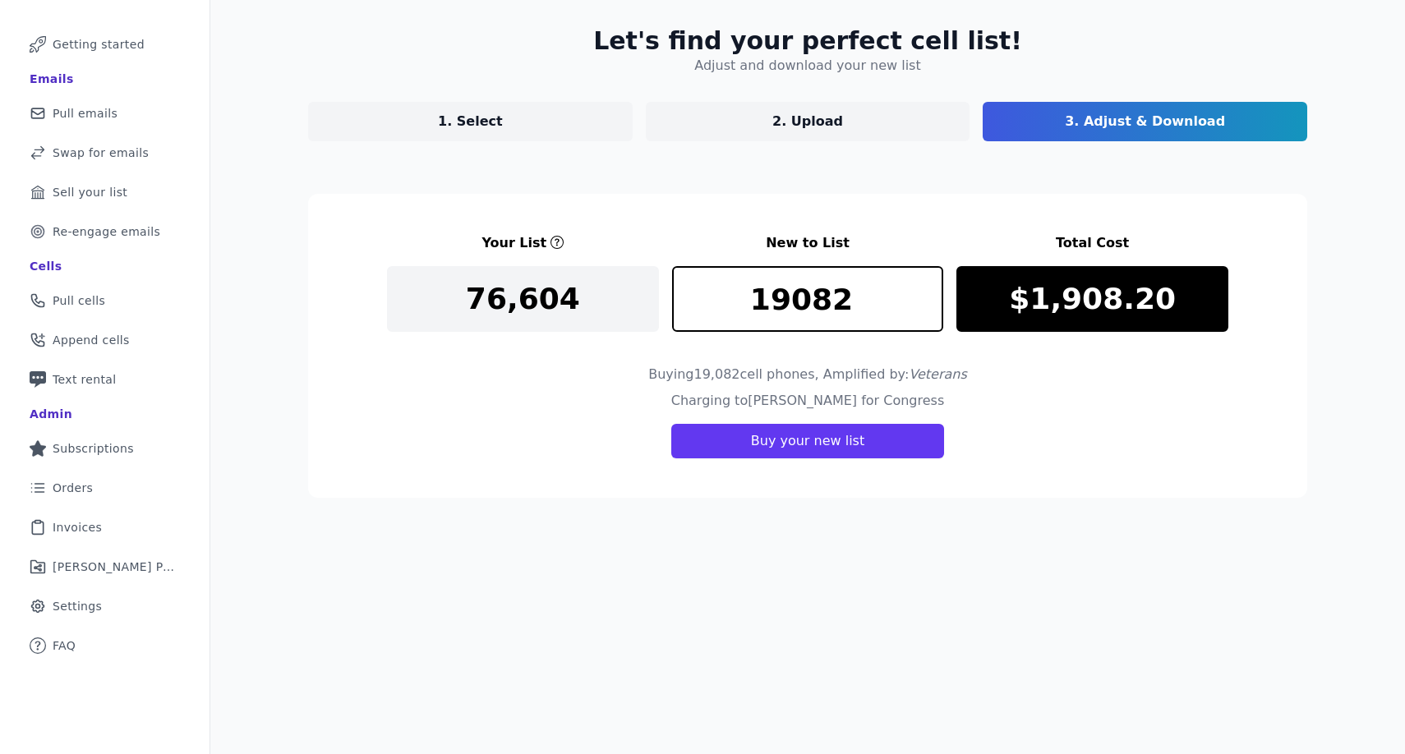
click at [518, 107] on link "1. Select" at bounding box center [470, 121] width 325 height 39
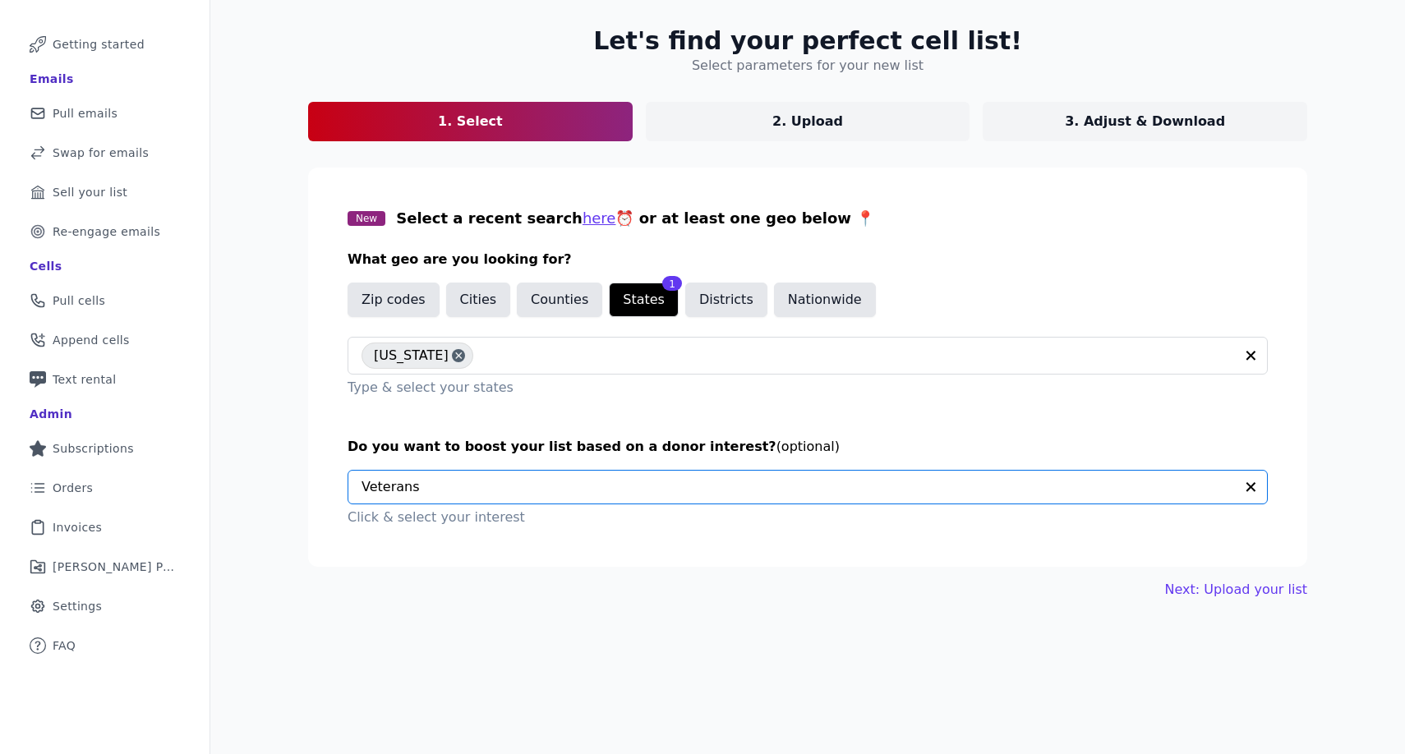
click at [421, 483] on input "text" at bounding box center [798, 487] width 873 height 33
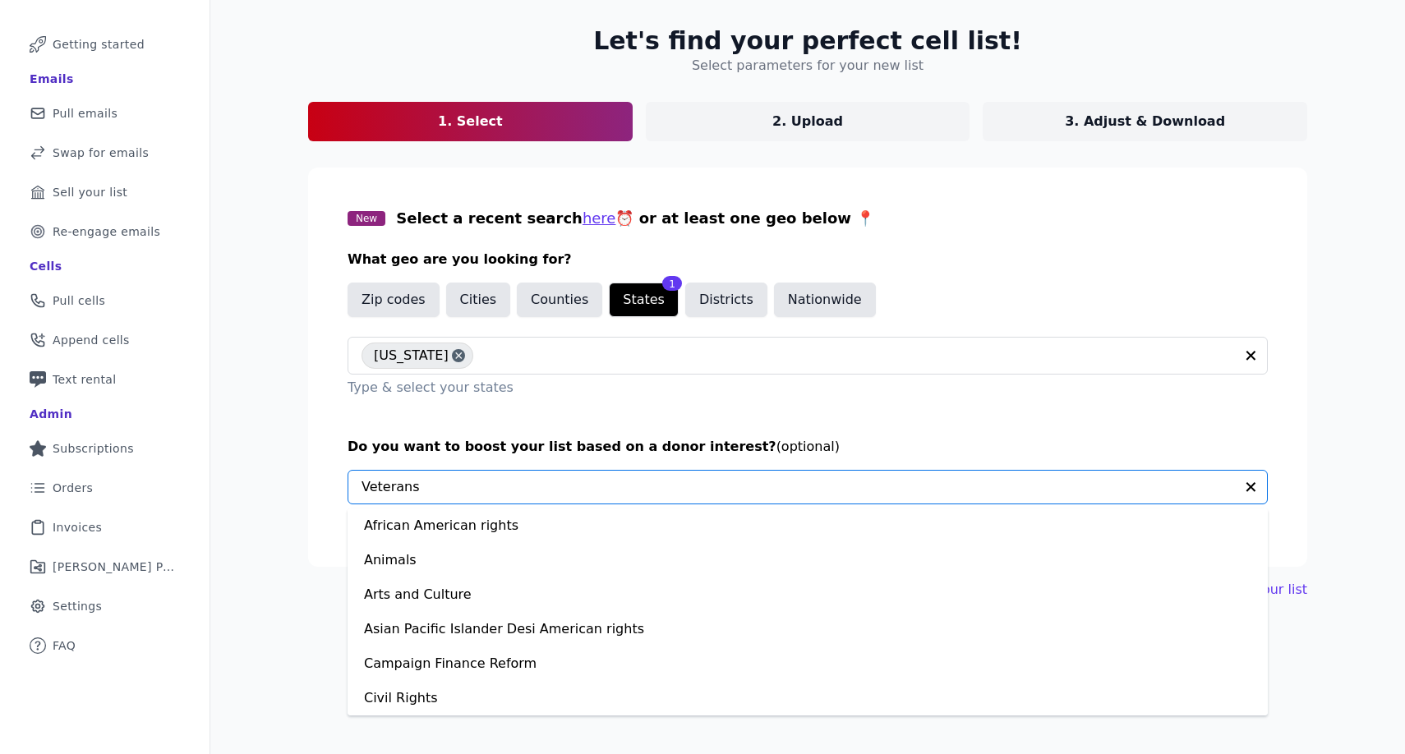
scroll to position [1070, 0]
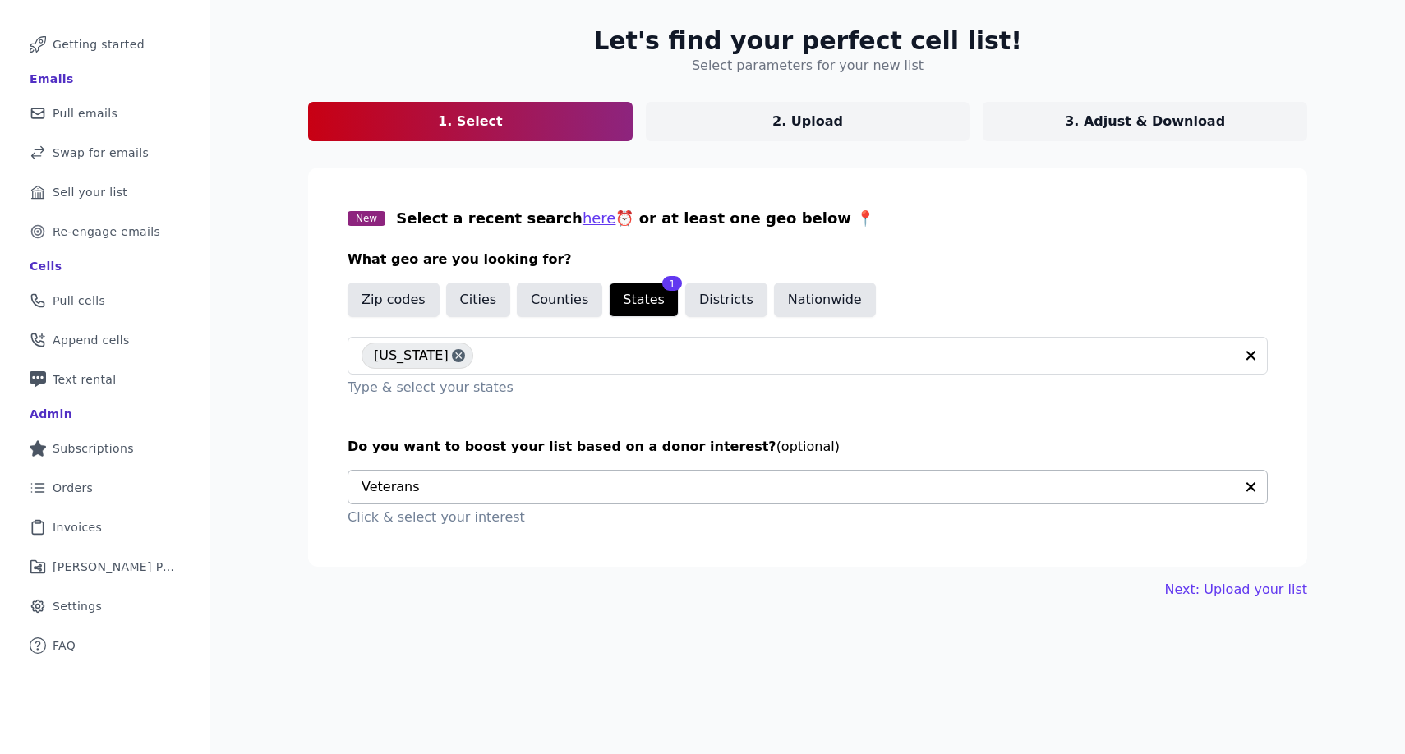
click at [1249, 486] on icon "button" at bounding box center [1251, 487] width 10 height 10
click at [1230, 595] on link "Next: Upload your list" at bounding box center [1236, 590] width 142 height 20
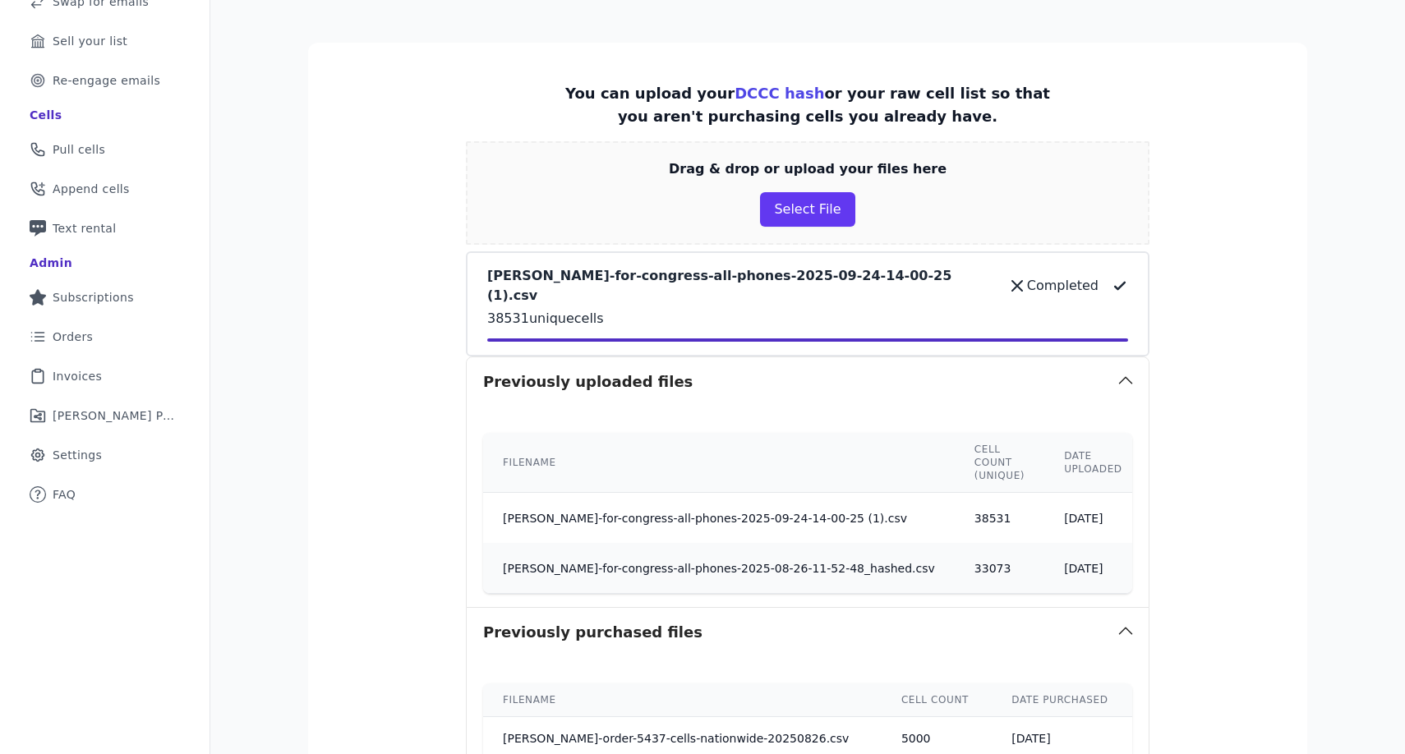
scroll to position [422, 0]
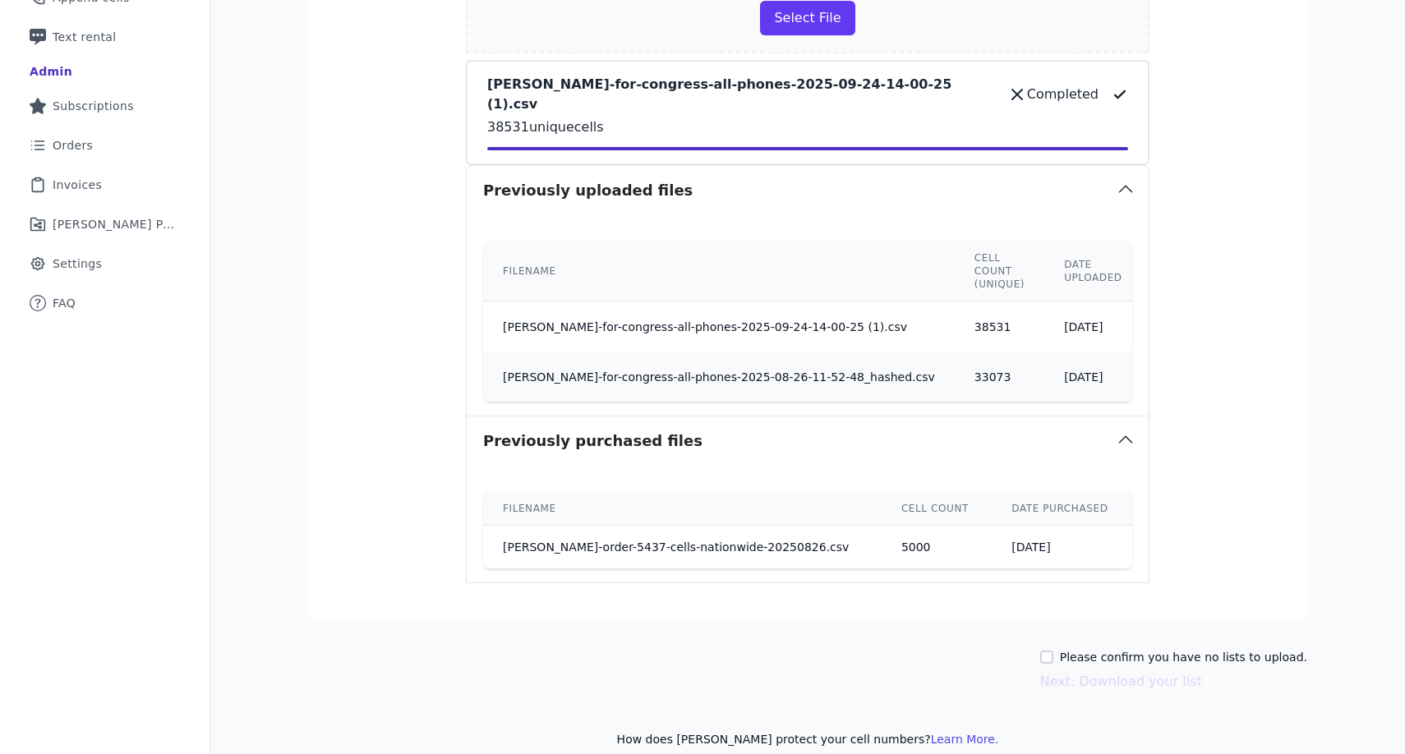
click at [1121, 649] on label "Please confirm you have no lists to upload." at bounding box center [1183, 657] width 247 height 16
click at [1053, 651] on input "Please confirm you have no lists to upload." at bounding box center [1046, 657] width 13 height 13
checkbox input "true"
click at [1121, 672] on button "Next: Download your list" at bounding box center [1121, 682] width 162 height 20
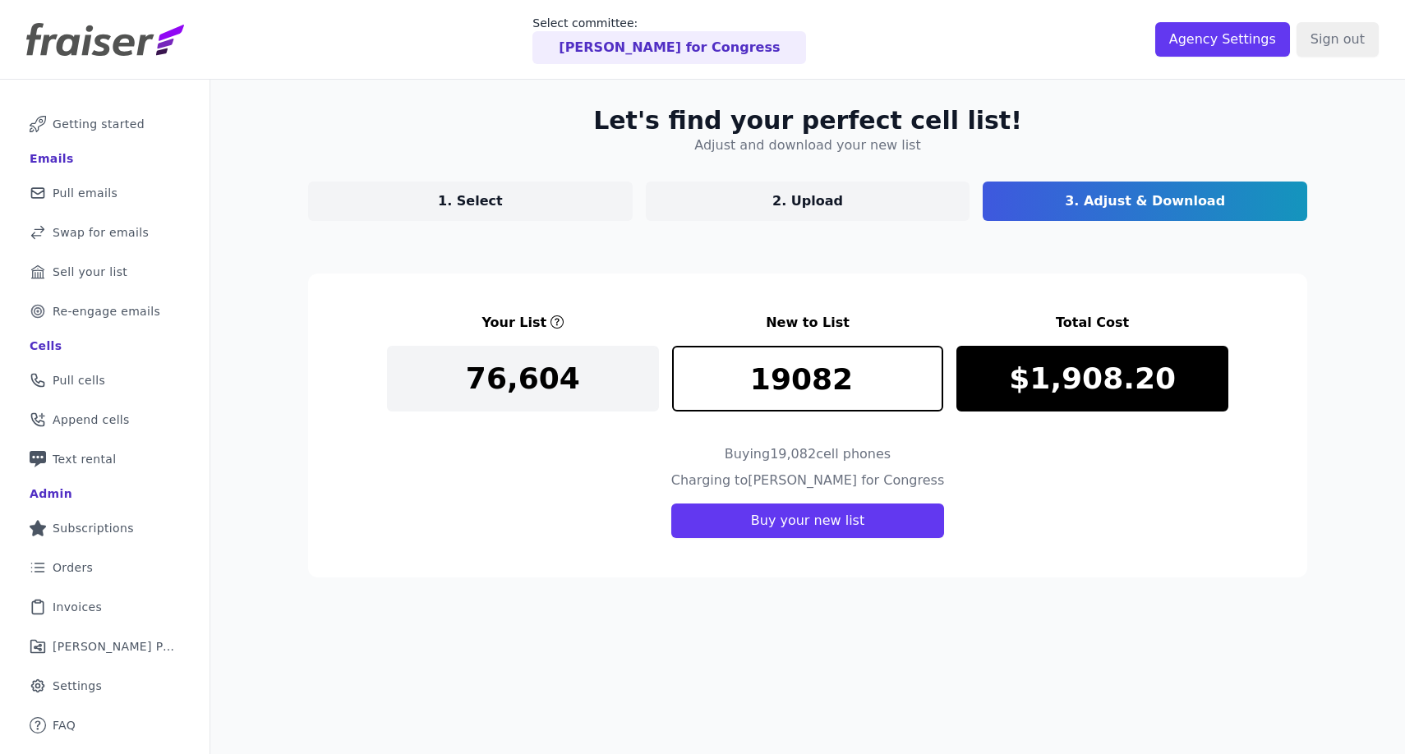
click at [1044, 539] on section "Your List New to List Total Cost 76,604 19082 $1,908.20 Buying 19,082 cell phon…" at bounding box center [807, 426] width 999 height 304
click at [1037, 615] on div "Let's find your perfect cell list! Adjust and download your new list 1. Select …" at bounding box center [807, 457] width 1195 height 754
click at [1114, 196] on p "3. Adjust & Download" at bounding box center [1145, 201] width 160 height 20
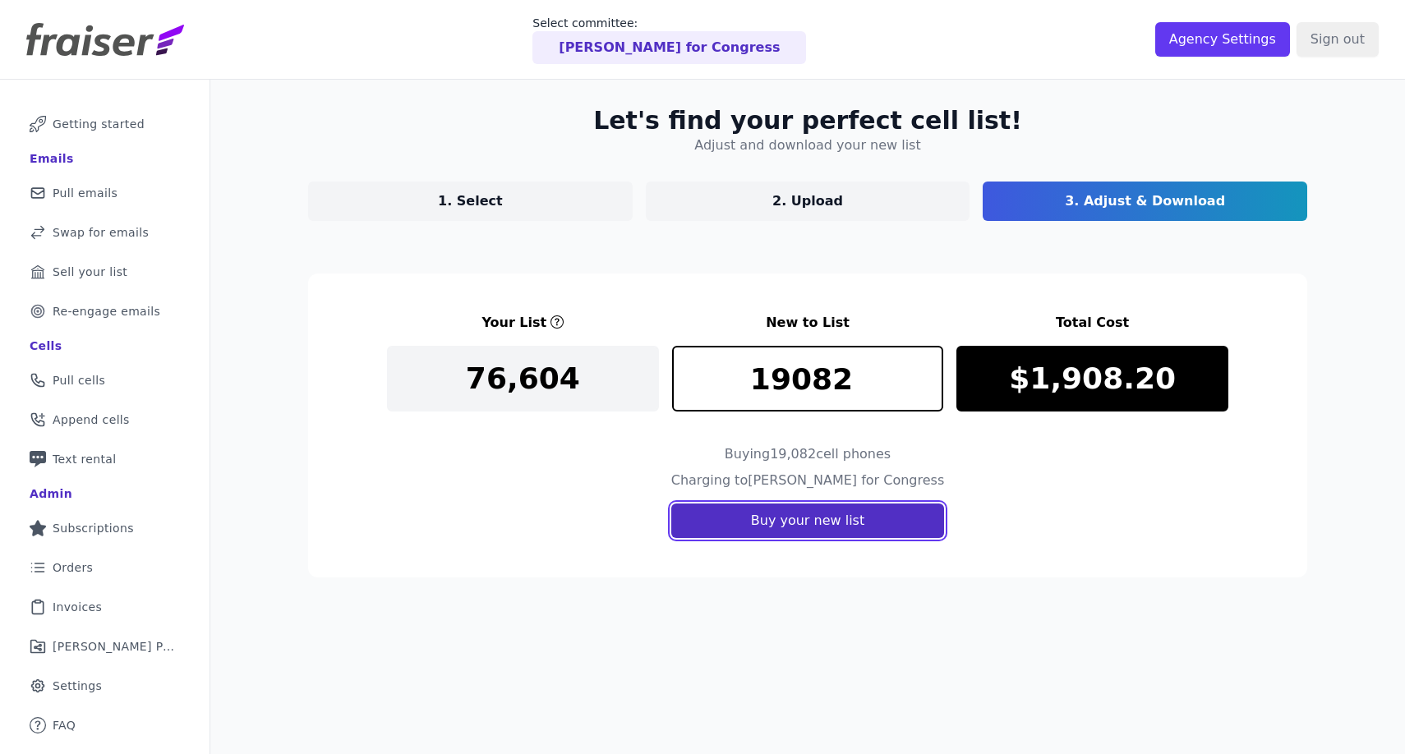
click at [816, 523] on button "Buy your new list" at bounding box center [807, 521] width 273 height 35
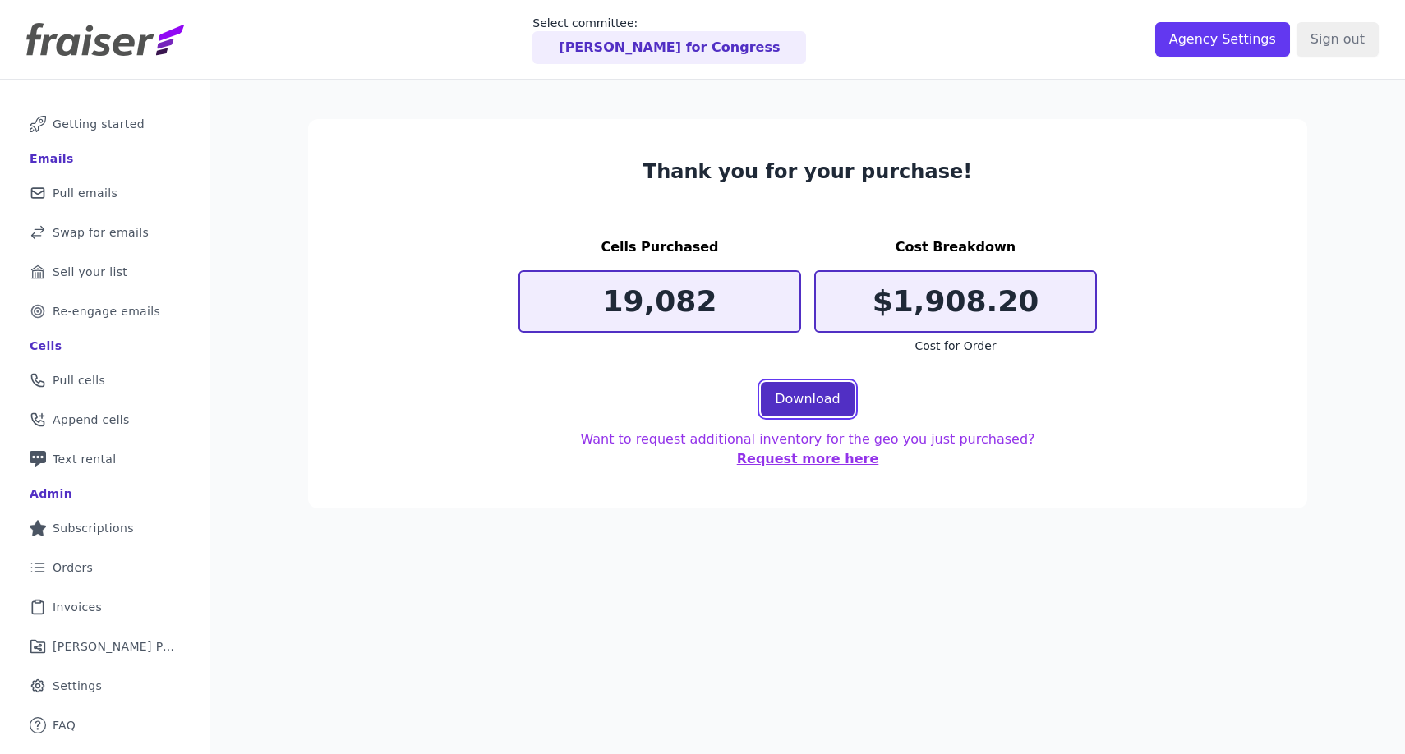
click at [824, 408] on link "Download" at bounding box center [808, 399] width 94 height 35
click at [676, 45] on p "[PERSON_NAME] for Congress" at bounding box center [669, 48] width 221 height 20
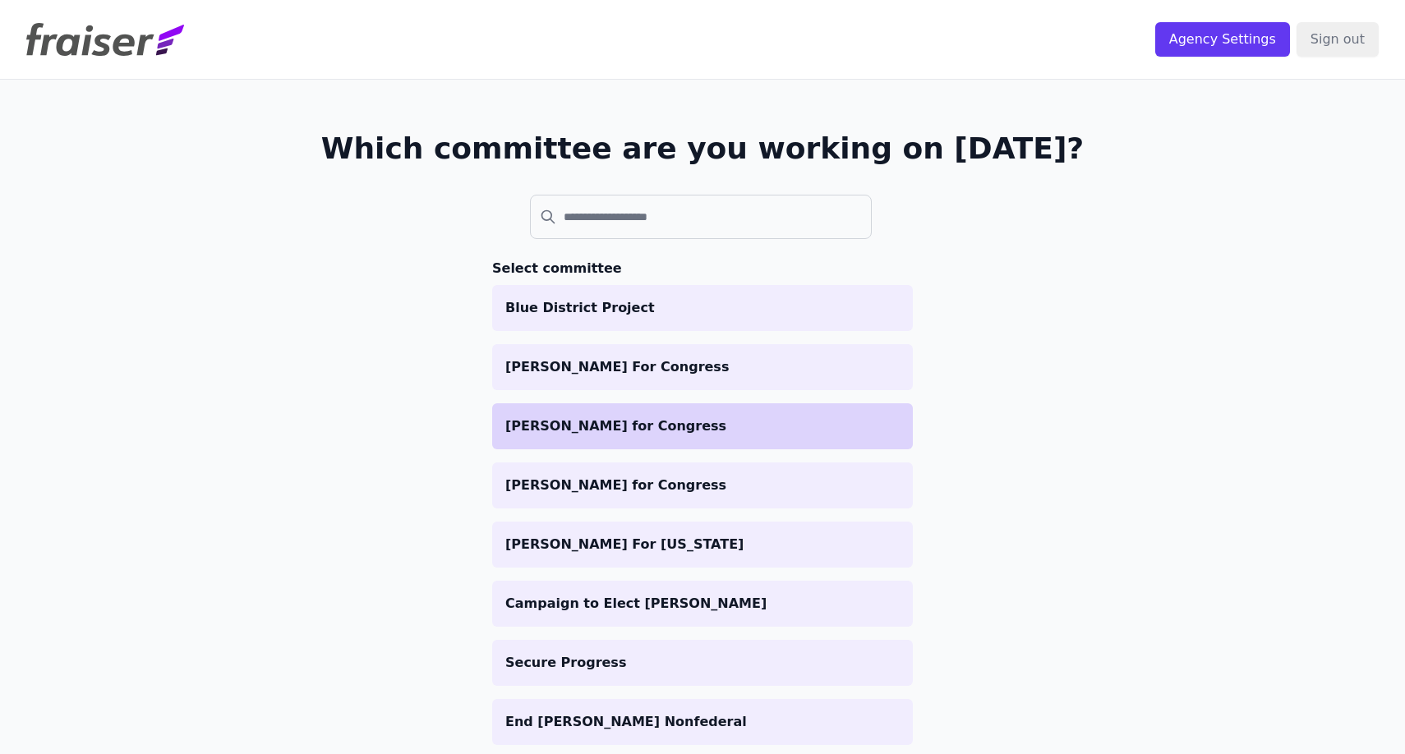
click at [644, 427] on p "[PERSON_NAME] for Congress" at bounding box center [702, 427] width 394 height 20
